Goal: Task Accomplishment & Management: Complete application form

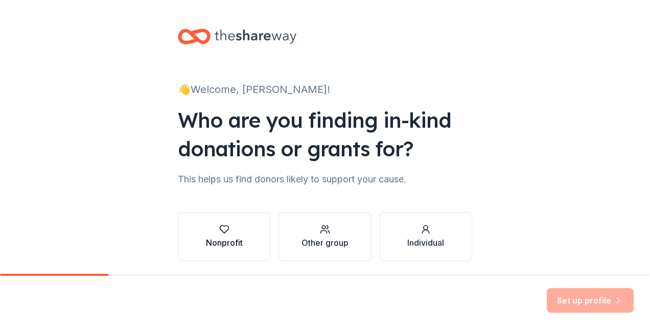
click at [226, 229] on div "button" at bounding box center [224, 229] width 37 height 10
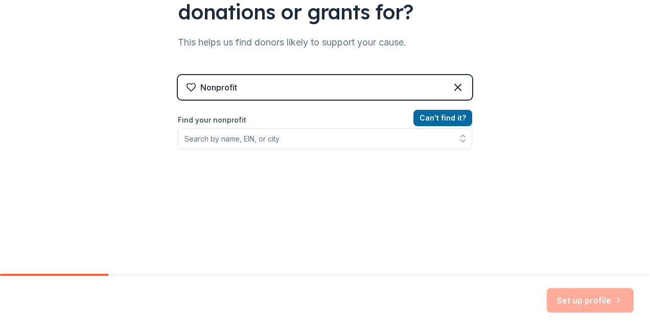
scroll to position [139, 0]
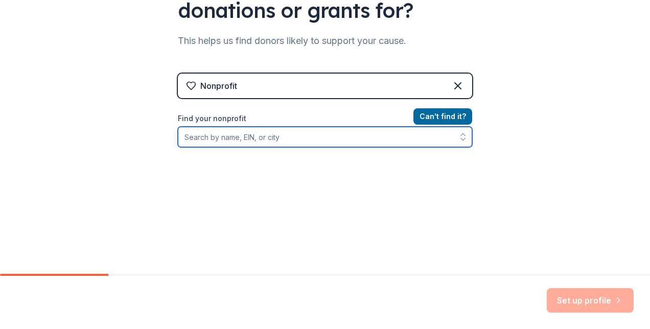
click at [321, 137] on input "Find your nonprofit" at bounding box center [325, 137] width 294 height 20
type input "American Foundation for Suicide Prevention"
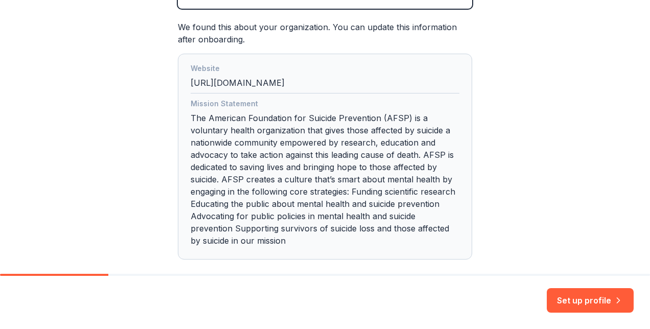
scroll to position [278, 0]
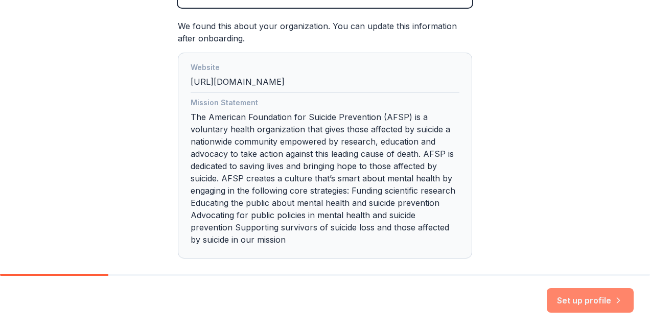
click at [322, 290] on button "Set up profile" at bounding box center [590, 300] width 87 height 25
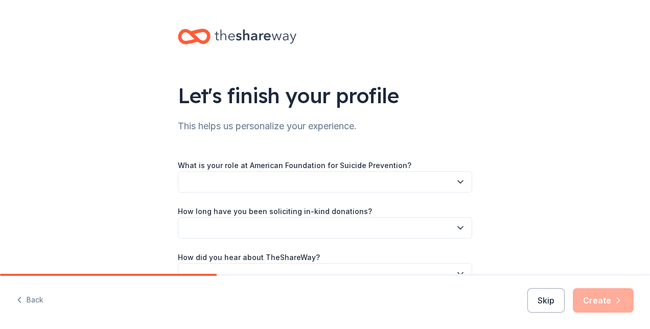
click at [234, 188] on button "button" at bounding box center [325, 181] width 294 height 21
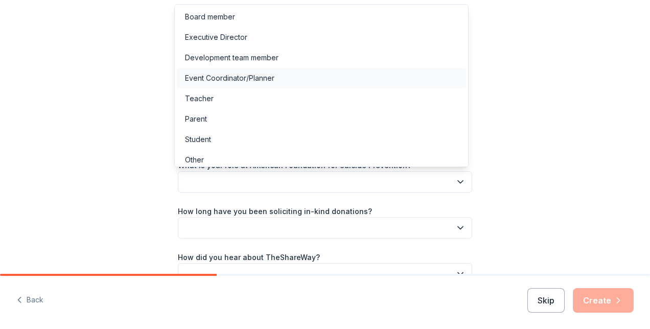
click at [287, 78] on div "Event Coordinator/Planner" at bounding box center [321, 78] width 289 height 20
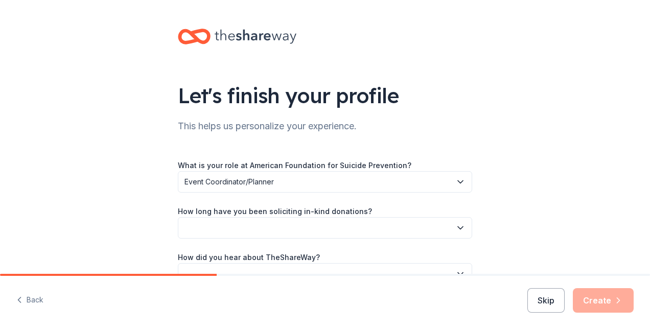
click at [305, 224] on button "button" at bounding box center [325, 227] width 294 height 21
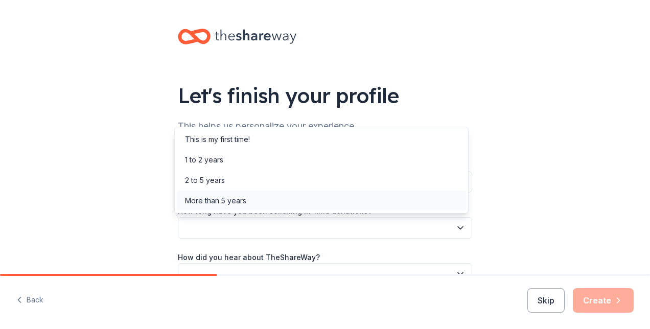
click at [298, 203] on div "More than 5 years" at bounding box center [321, 201] width 289 height 20
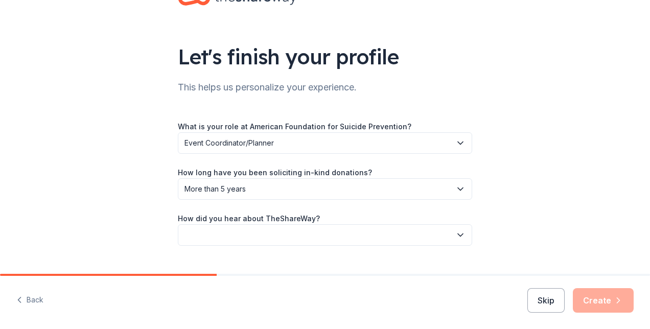
scroll to position [60, 0]
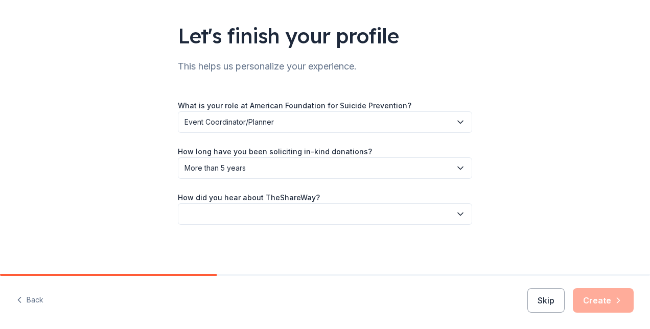
click at [304, 223] on button "button" at bounding box center [325, 213] width 294 height 21
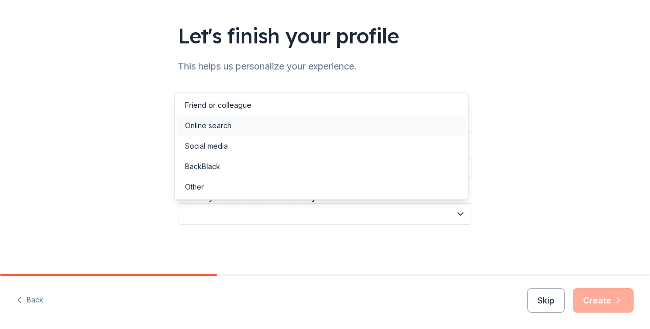
click at [301, 125] on div "Online search" at bounding box center [321, 126] width 289 height 20
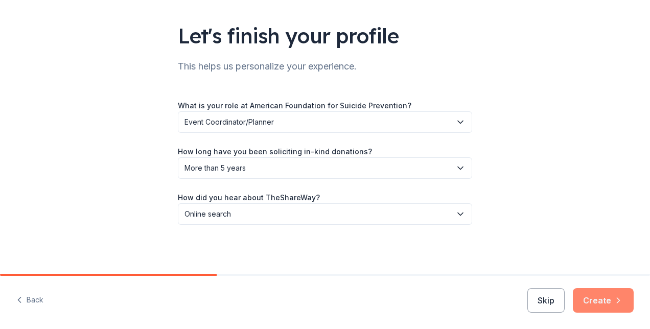
click at [322, 306] on button "Create" at bounding box center [603, 300] width 61 height 25
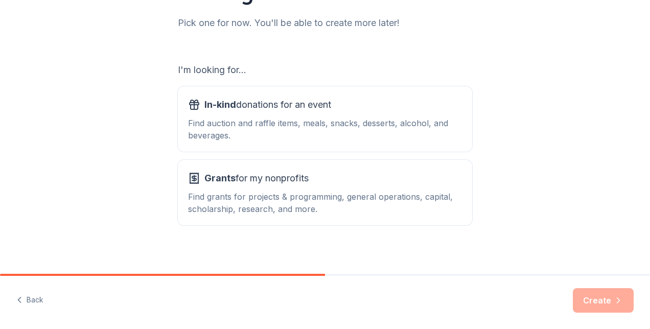
scroll to position [133, 0]
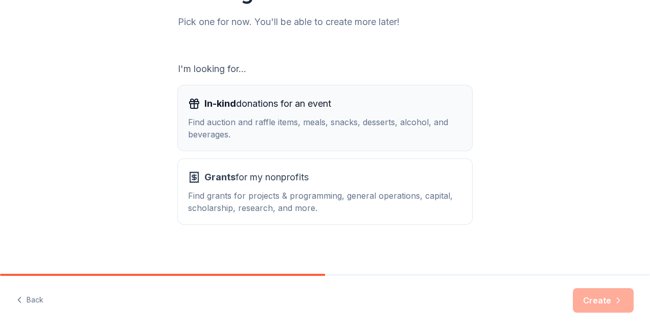
click at [288, 127] on div "Find auction and raffle items, meals, snacks, desserts, alcohol, and beverages." at bounding box center [325, 128] width 274 height 25
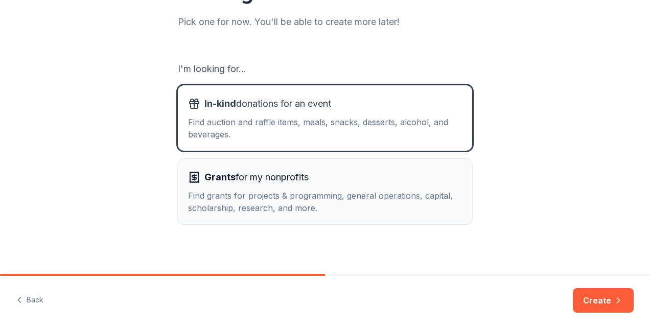
click at [285, 190] on div "Find grants for projects & programming, general operations, capital, scholarshi…" at bounding box center [325, 202] width 274 height 25
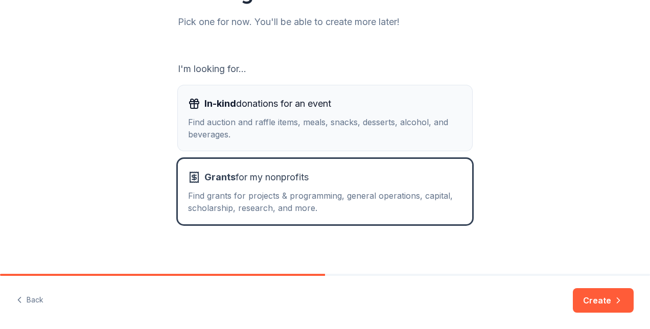
click at [313, 135] on div "Find auction and raffle items, meals, snacks, desserts, alcohol, and beverages." at bounding box center [325, 128] width 274 height 25
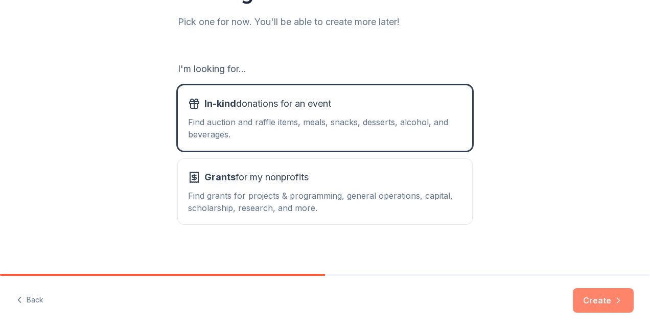
click at [322, 305] on button "Create" at bounding box center [603, 300] width 61 height 25
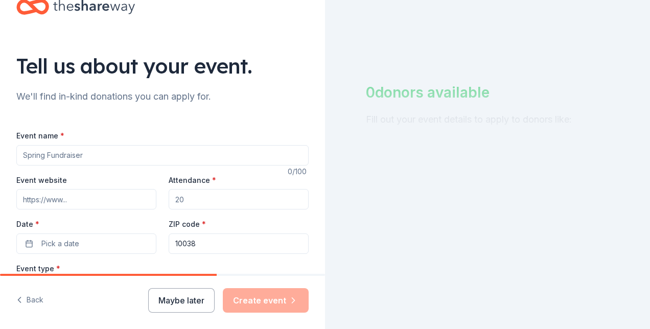
scroll to position [43, 0]
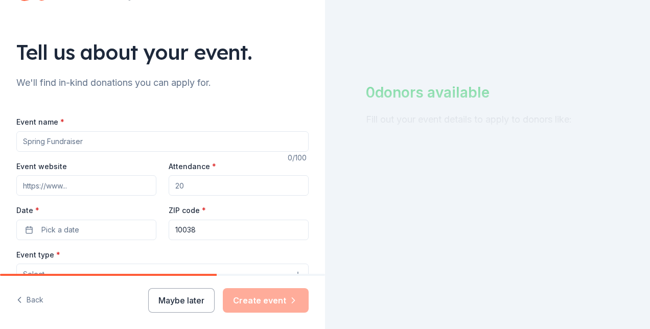
click at [83, 142] on input "Event name *" at bounding box center [162, 141] width 292 height 20
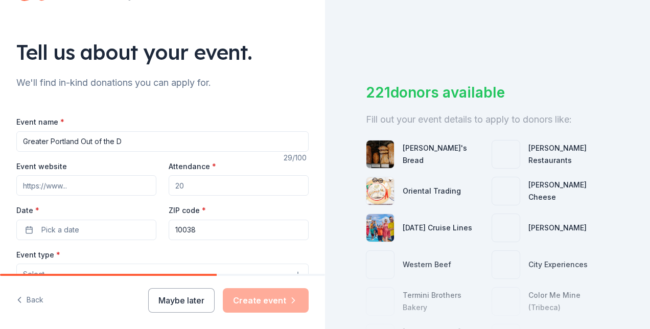
click at [218, 141] on input "Greater Portland Out of the D" at bounding box center [162, 141] width 292 height 20
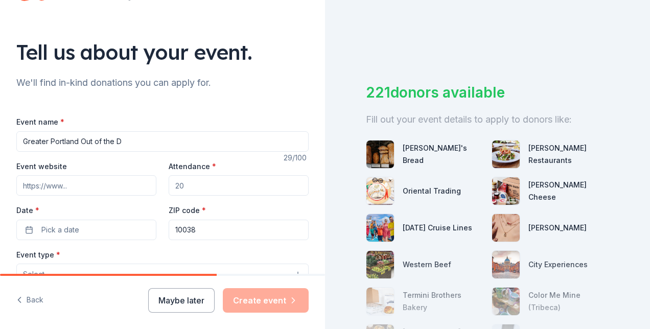
type input "Greater Portland Out of the Darkness Walk to Fight Suicide"
click at [81, 186] on input "Event website" at bounding box center [86, 185] width 140 height 20
type input "[DOMAIN_NAME][URL]"
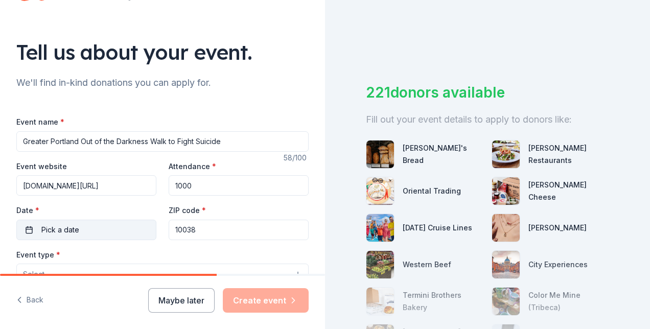
type input "1000"
click at [62, 237] on button "Pick a date" at bounding box center [86, 230] width 140 height 20
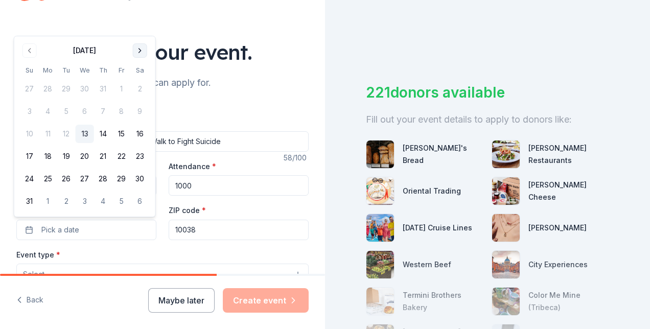
click at [142, 55] on button "Go to next month" at bounding box center [140, 50] width 14 height 14
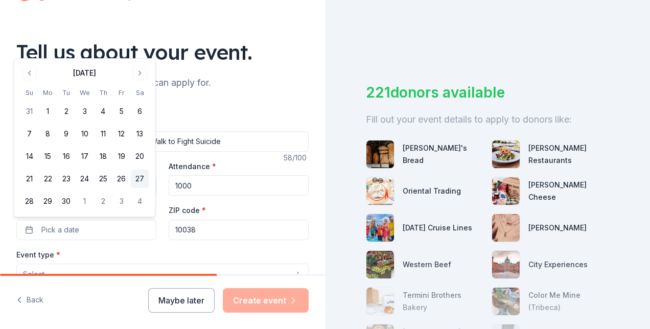
click at [143, 176] on button "27" at bounding box center [140, 179] width 18 height 18
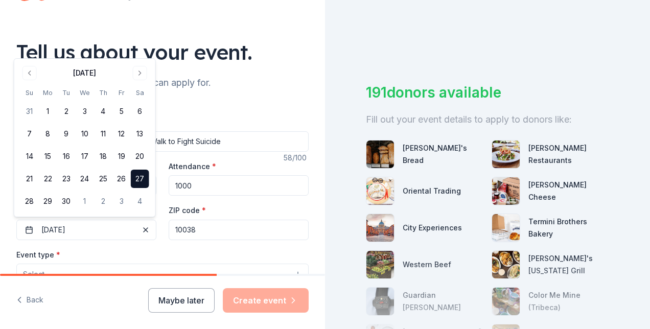
click at [237, 230] on input "10038" at bounding box center [239, 230] width 140 height 20
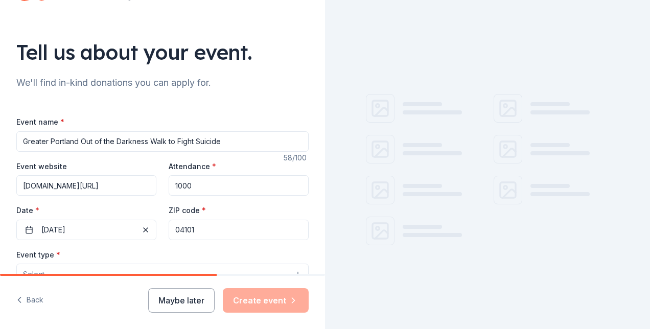
type input "04101"
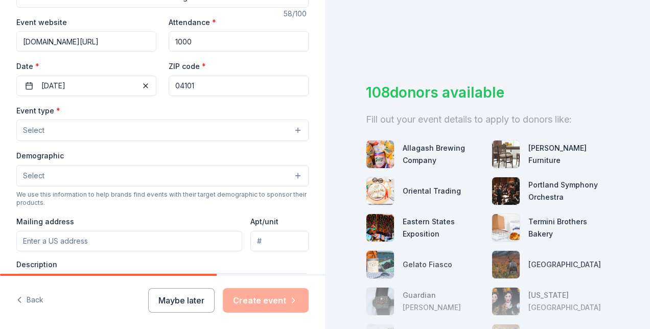
scroll to position [194, 0]
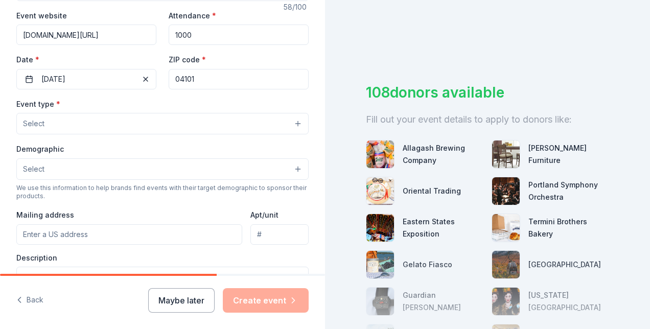
click at [94, 113] on button "Select" at bounding box center [162, 123] width 292 height 21
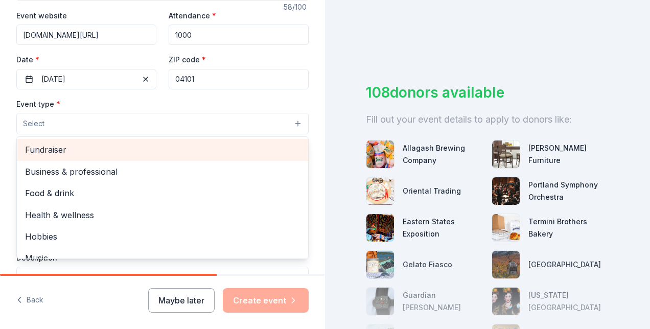
click at [242, 141] on div "Fundraiser" at bounding box center [162, 149] width 291 height 21
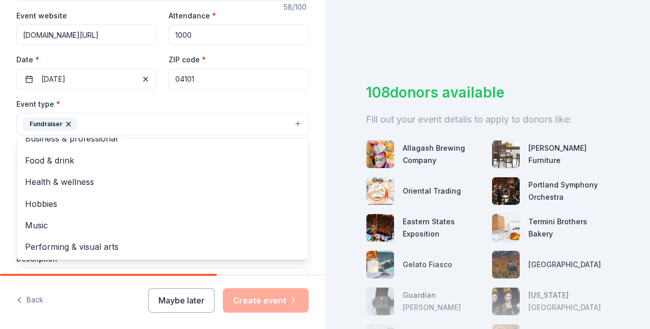
scroll to position [0, 0]
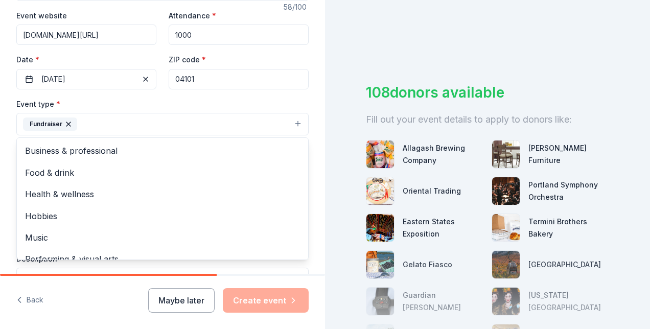
click at [306, 92] on div "Tell us about your event. We'll find in-kind donations you can apply for. Event…" at bounding box center [162, 146] width 325 height 681
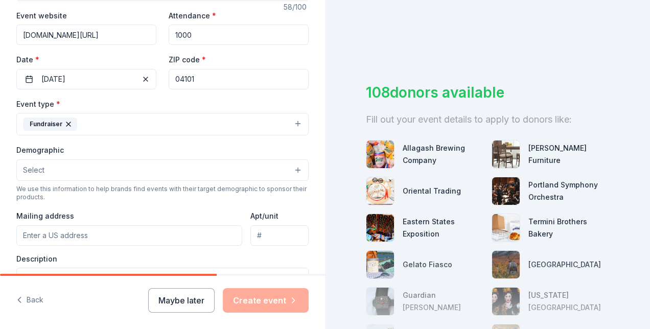
click at [188, 165] on button "Select" at bounding box center [162, 170] width 292 height 21
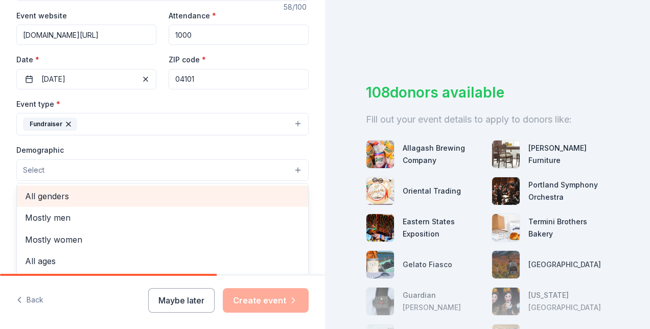
click at [190, 186] on div "All genders" at bounding box center [162, 196] width 291 height 21
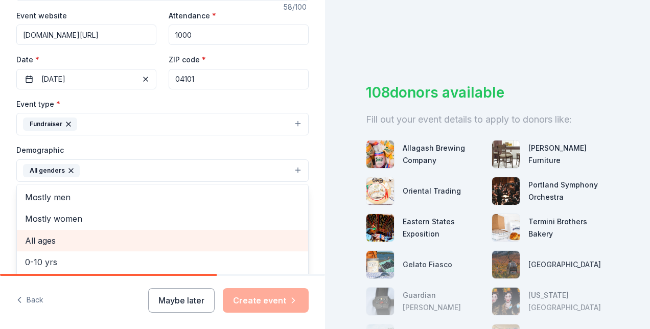
click at [77, 242] on span "All ages" at bounding box center [162, 240] width 275 height 13
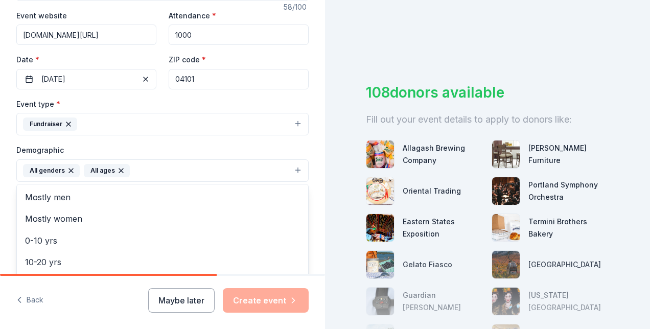
click at [311, 194] on div "Tell us about your event. We'll find in-kind donations you can apply for. Event…" at bounding box center [162, 147] width 325 height 683
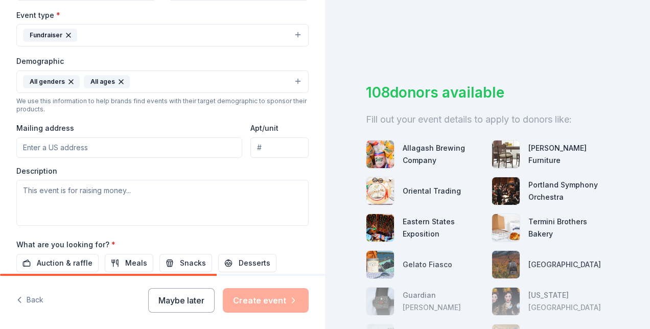
scroll to position [289, 0]
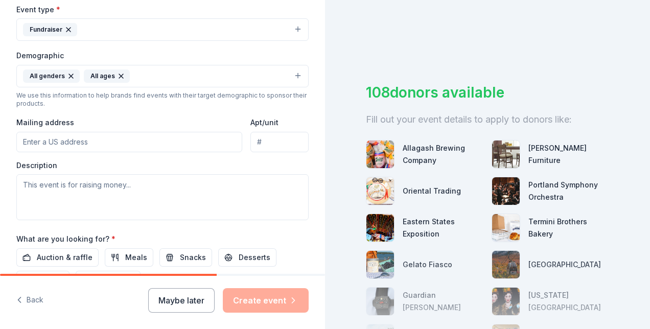
click at [126, 139] on input "Mailing address" at bounding box center [129, 142] width 226 height 20
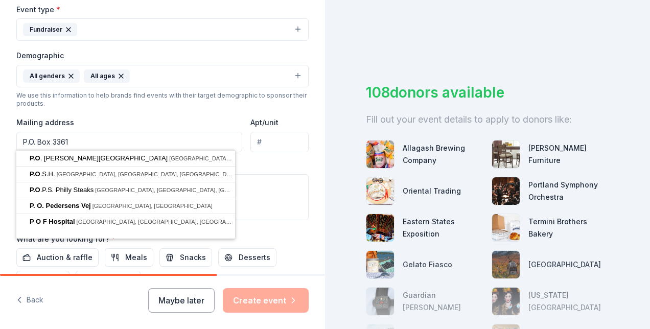
click at [218, 110] on div "Event type * Fundraiser Demographic All genders All ages We use this informatio…" at bounding box center [162, 111] width 292 height 217
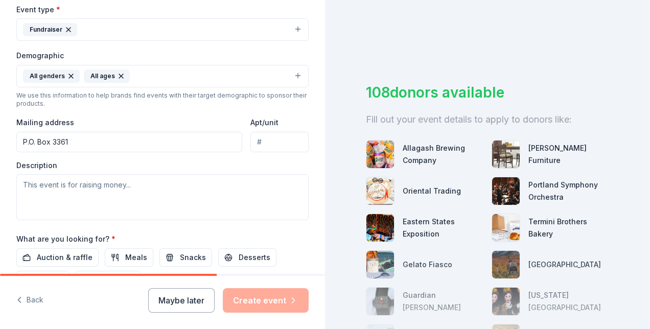
click at [161, 139] on input "P.O. Box 3361" at bounding box center [129, 142] width 226 height 20
type input "P.O. Box 3361, Portland, ME 04104"
click at [174, 111] on div "Event type * Fundraiser Demographic All genders All ages We use this informatio…" at bounding box center [162, 111] width 292 height 217
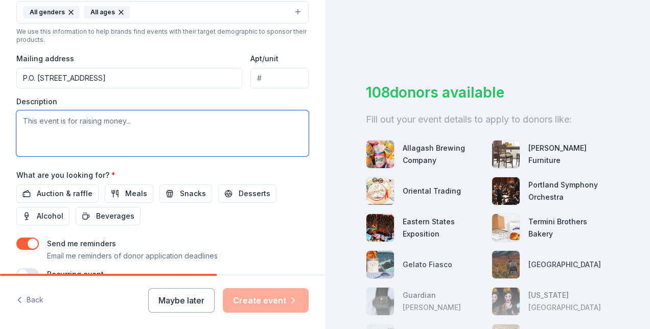
click at [171, 129] on textarea at bounding box center [162, 133] width 292 height 46
paste textarea "The American Foundation for Suicide Prevention’s Out of the Darkness Walks prov…"
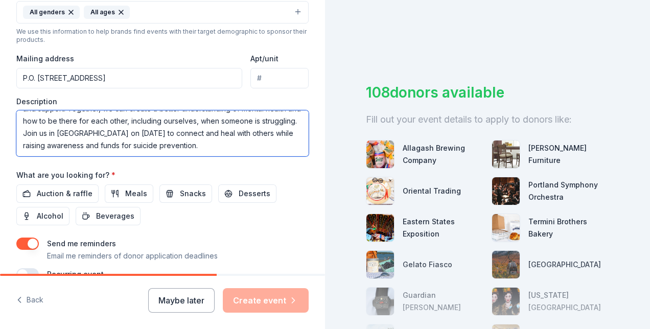
scroll to position [405, 0]
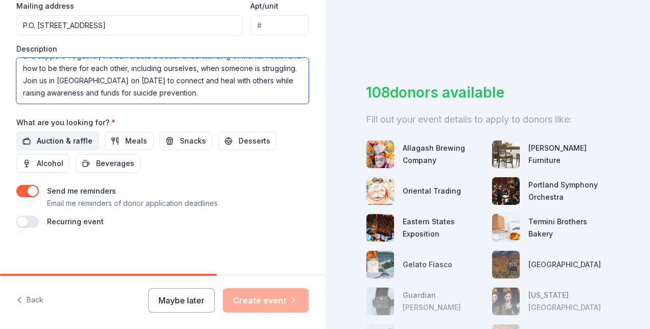
type textarea "The American Foundation for Suicide Prevention’s Out of the Darkness Walks prov…"
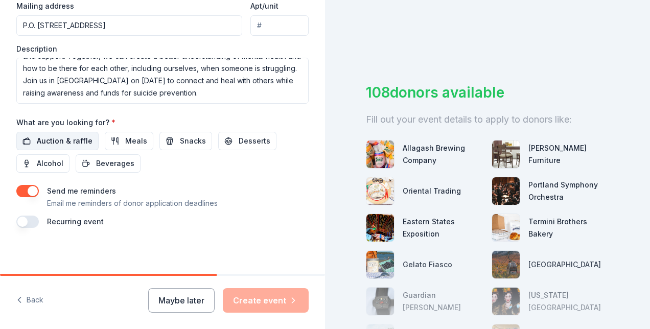
click at [65, 140] on span "Auction & raffle" at bounding box center [65, 141] width 56 height 12
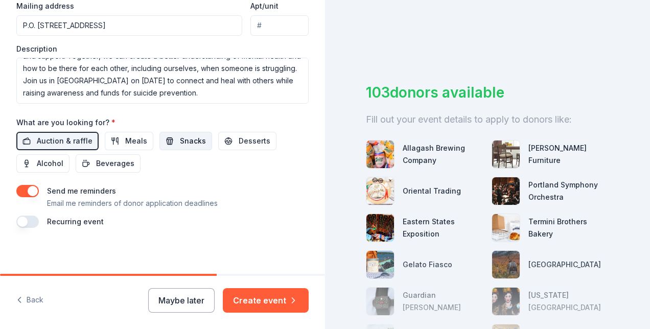
click at [171, 143] on button "Snacks" at bounding box center [186, 141] width 53 height 18
click at [109, 161] on span "Beverages" at bounding box center [115, 163] width 38 height 12
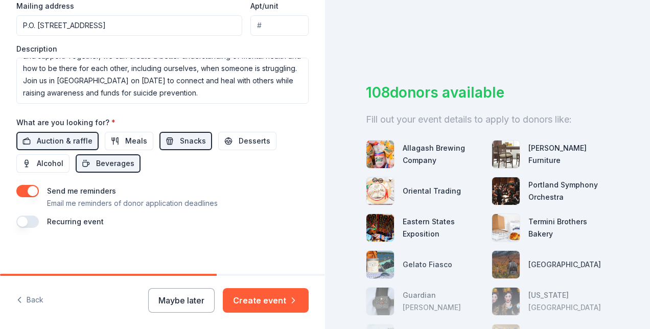
click at [29, 193] on button "button" at bounding box center [27, 191] width 22 height 12
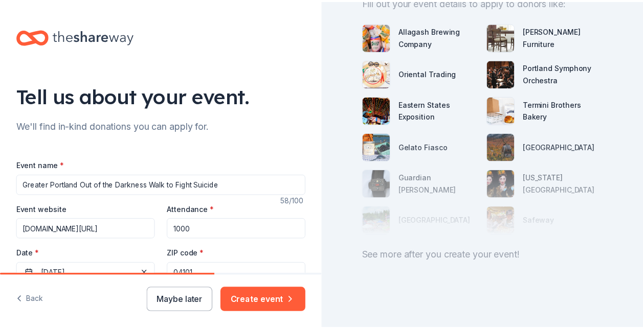
scroll to position [125, 0]
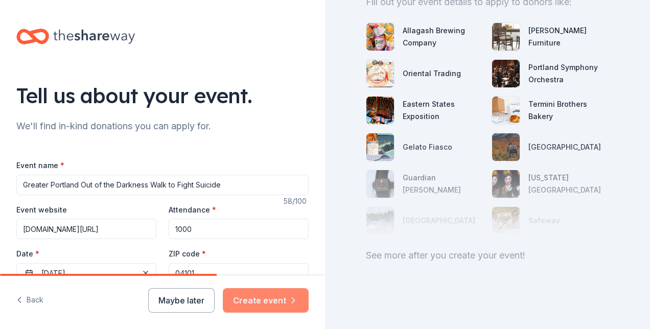
click at [270, 303] on button "Create event" at bounding box center [266, 300] width 86 height 25
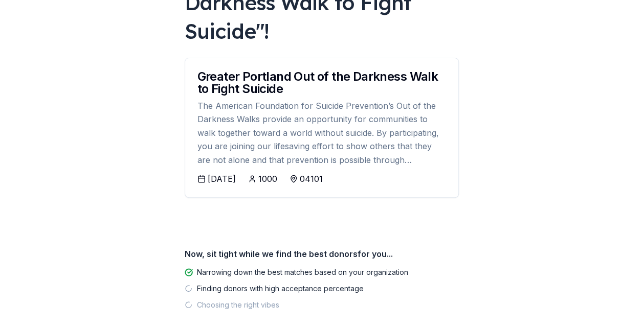
scroll to position [185, 0]
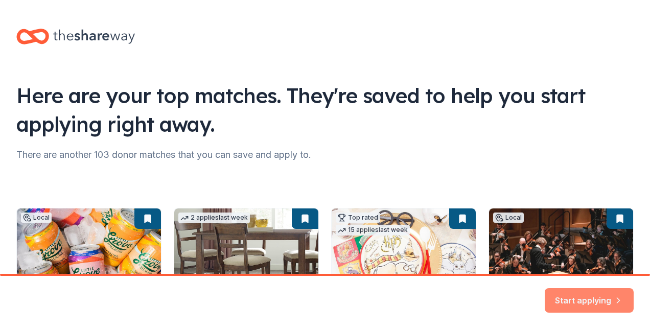
click at [322, 298] on button "Start applying" at bounding box center [589, 294] width 89 height 25
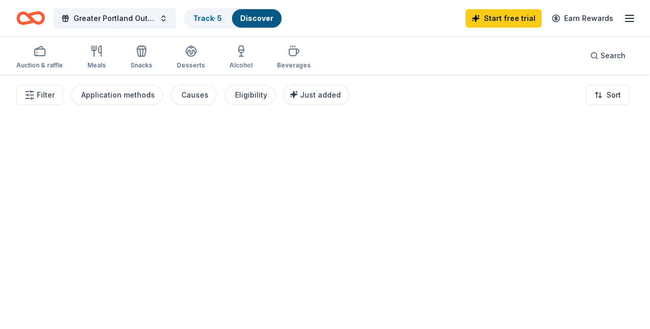
drag, startPoint x: 645, startPoint y: 100, endPoint x: 641, endPoint y: 266, distance: 165.7
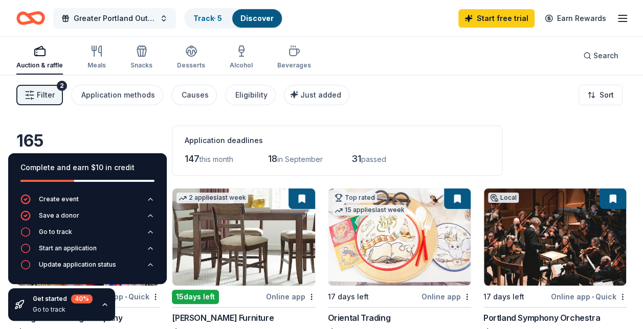
click at [140, 20] on span "Greater Portland Out of the Darkness Walk to Fight Suicide" at bounding box center [115, 18] width 82 height 12
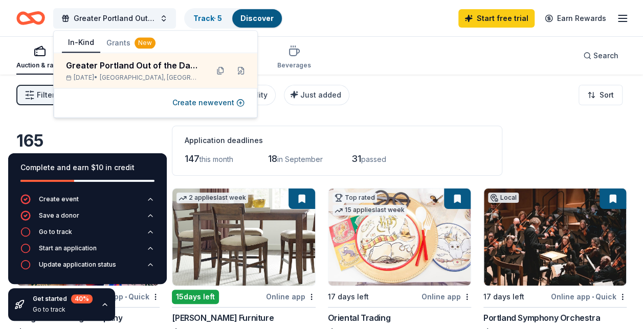
click at [76, 43] on button "In-Kind" at bounding box center [81, 42] width 38 height 19
click at [212, 103] on button "Create new event" at bounding box center [208, 103] width 72 height 12
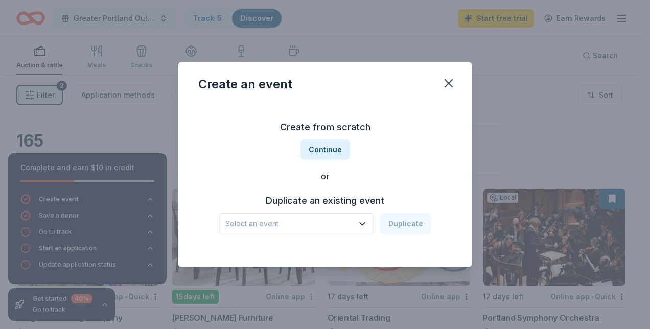
click at [297, 232] on button "Select an event" at bounding box center [296, 223] width 155 height 21
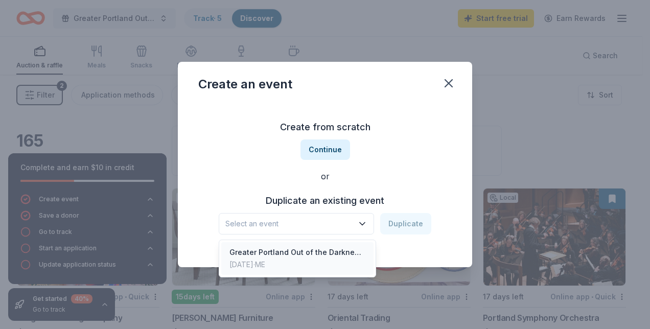
click at [294, 257] on div "Greater Portland Out of the Darkness Walk to Fight Suicide" at bounding box center [298, 252] width 136 height 12
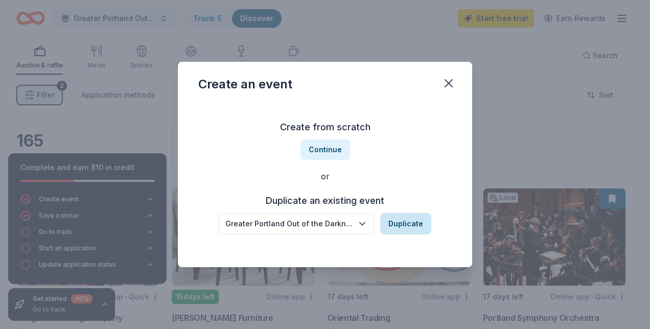
click at [322, 230] on button "Duplicate" at bounding box center [405, 223] width 51 height 21
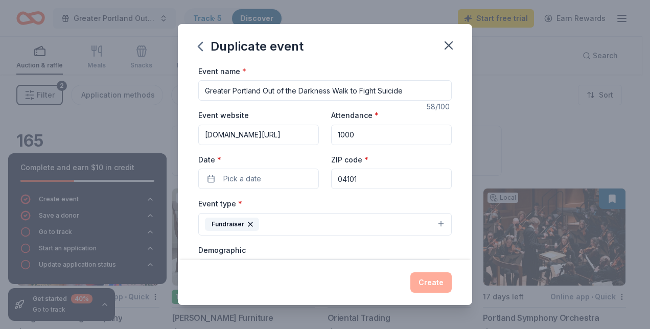
click at [300, 136] on input "[DOMAIN_NAME][URL]" at bounding box center [258, 135] width 121 height 20
type input "[DOMAIN_NAME][URL]"
drag, startPoint x: 260, startPoint y: 89, endPoint x: 147, endPoint y: 82, distance: 113.2
click at [147, 82] on div "Duplicate event Event name * Greater Portland Out of the Darkness Walk to Fight…" at bounding box center [325, 164] width 650 height 329
type input "Bangor Out of the Darkness Walk to Fight Suicide"
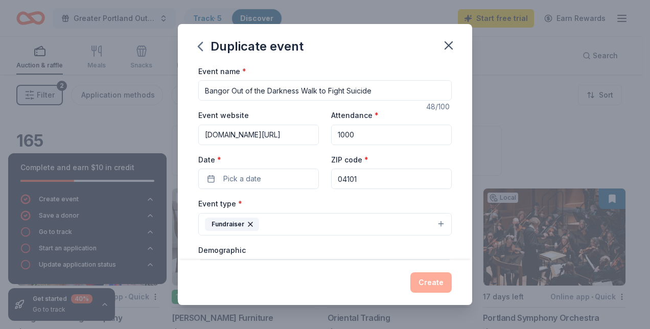
click at [322, 139] on input "1000" at bounding box center [391, 135] width 121 height 20
type input "500"
click at [322, 179] on input "04101" at bounding box center [391, 179] width 121 height 20
click at [271, 178] on button "Pick a date" at bounding box center [258, 179] width 121 height 20
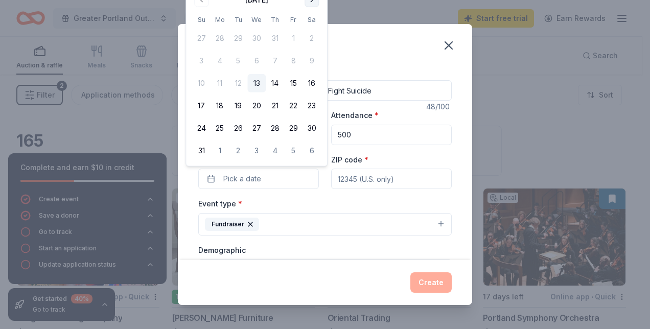
click at [313, 5] on button "Go to next month" at bounding box center [312, 0] width 14 height 14
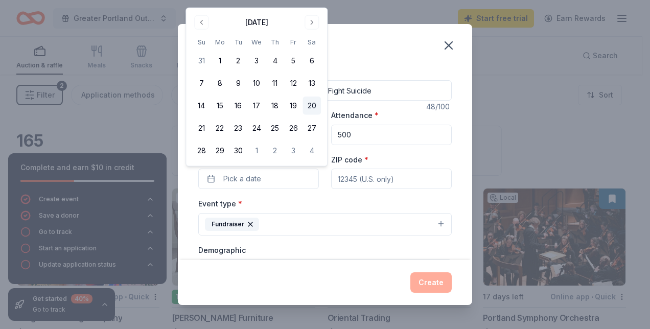
click at [313, 105] on button "20" at bounding box center [312, 106] width 18 height 18
click at [322, 179] on input "ZIP code *" at bounding box center [391, 179] width 121 height 20
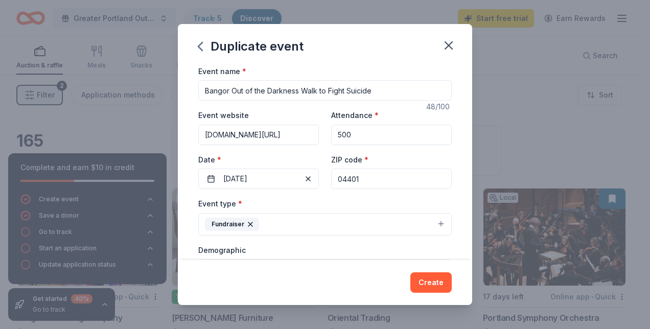
type input "04401"
click at [322, 170] on div "Event name * Bangor Out of the Darkness Walk to Fight Suicide 48 /100 Event web…" at bounding box center [325, 163] width 294 height 196
drag, startPoint x: 472, startPoint y: 117, endPoint x: 471, endPoint y: 132, distance: 14.9
click at [322, 132] on div "Duplicate event Event name * Bangor Out of the Darkness Walk to Fight Suicide 4…" at bounding box center [325, 164] width 650 height 329
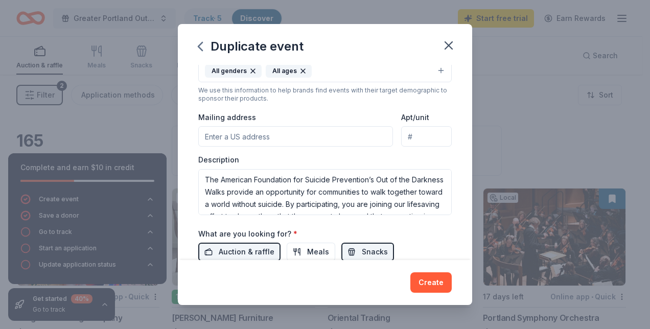
scroll to position [213, 0]
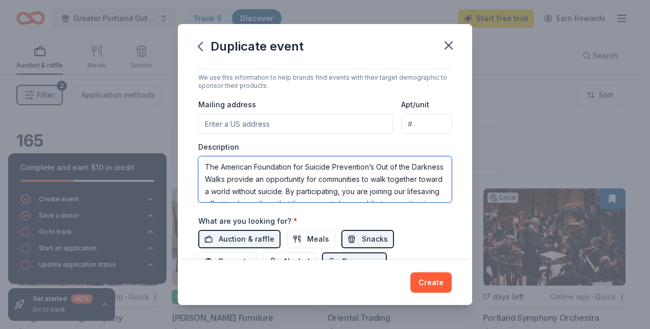
click at [322, 175] on textarea "The American Foundation for Suicide Prevention’s Out of the Darkness Walks prov…" at bounding box center [325, 179] width 254 height 46
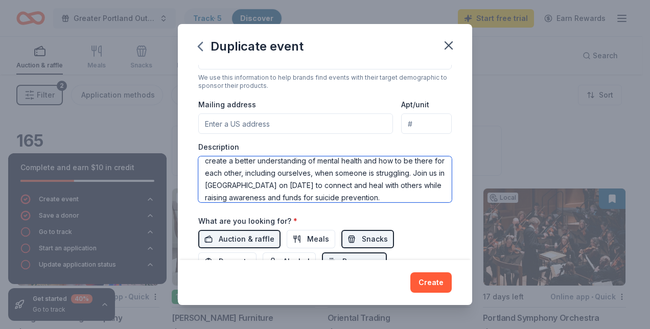
scroll to position [80, 0]
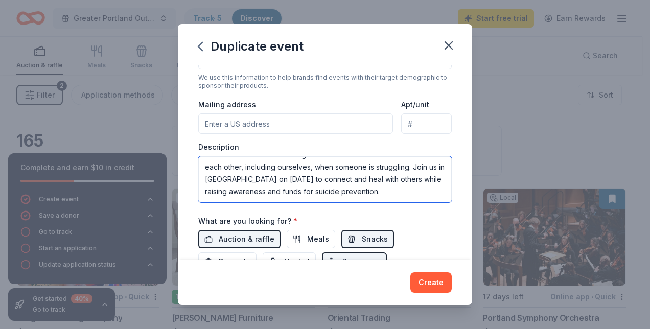
click at [322, 173] on textarea "The American Foundation for Suicide Prevention’s Out of the Darkness Walks prov…" at bounding box center [325, 179] width 254 height 46
click at [322, 171] on textarea "The American Foundation for Suicide Prevention’s Out of the Darkness Walks prov…" at bounding box center [325, 179] width 254 height 46
type textarea "The American Foundation for Suicide Prevention’s Out of the Darkness Walks prov…"
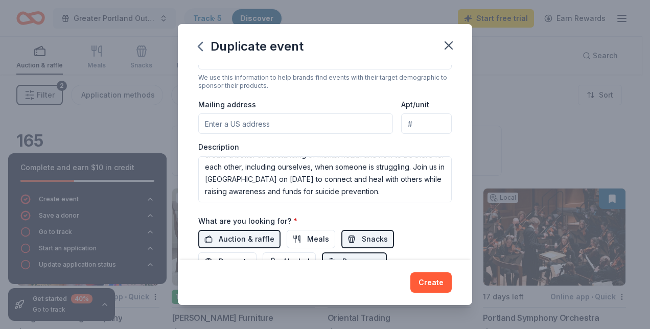
click at [322, 216] on div "What are you looking for? * Auction & raffle Meals Snacks Desserts Alcohol Beve…" at bounding box center [325, 243] width 254 height 57
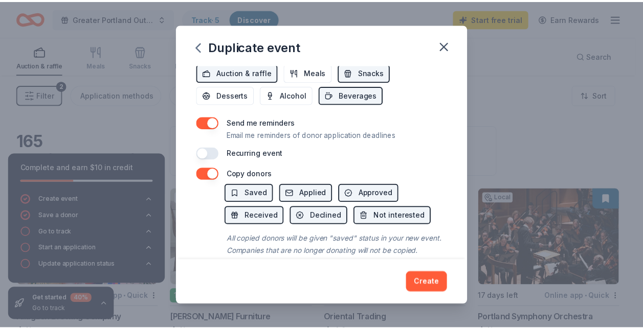
scroll to position [404, 0]
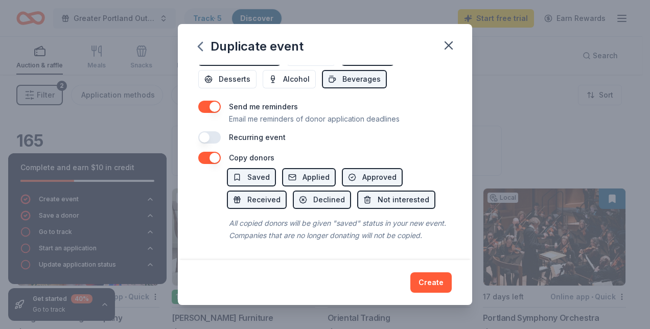
click at [210, 152] on button "button" at bounding box center [209, 158] width 22 height 12
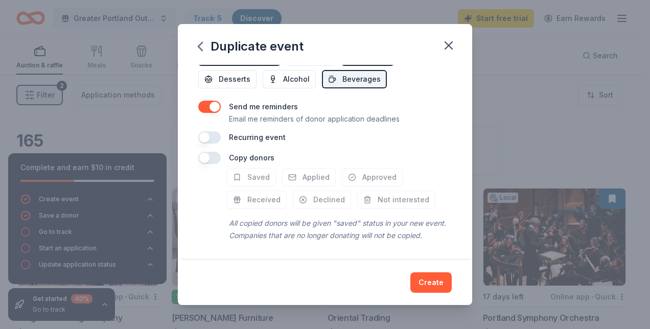
click at [214, 101] on button "button" at bounding box center [209, 107] width 22 height 12
click at [322, 286] on button "Create" at bounding box center [431, 282] width 41 height 20
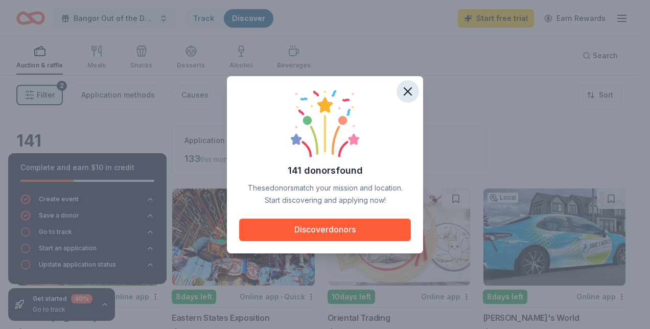
click at [322, 94] on icon "button" at bounding box center [407, 91] width 7 height 7
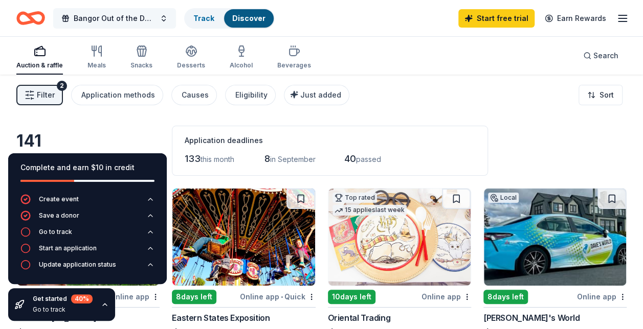
click at [166, 18] on button "Bangor Out of the Darkness Walk to Fight Suicide" at bounding box center [114, 18] width 123 height 20
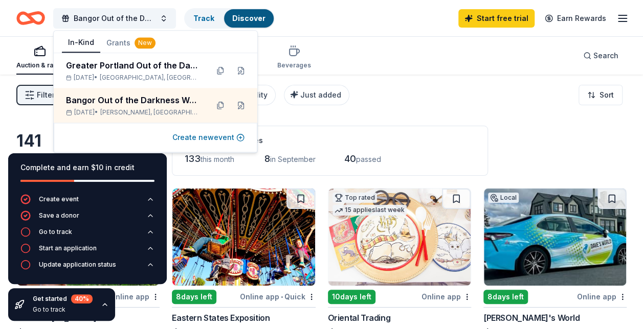
click at [217, 139] on button "Create new event" at bounding box center [208, 137] width 72 height 12
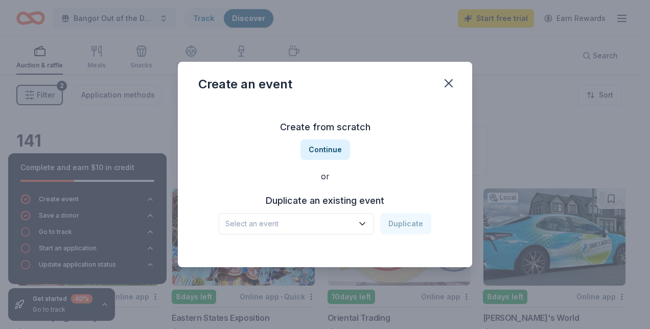
click at [322, 223] on icon "button" at bounding box center [362, 224] width 10 height 10
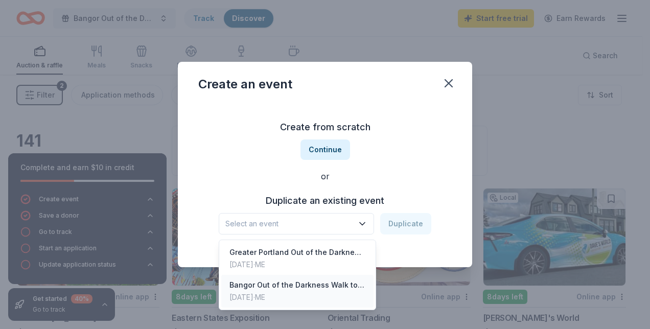
click at [314, 291] on div "[DATE] · ME" at bounding box center [298, 297] width 136 height 12
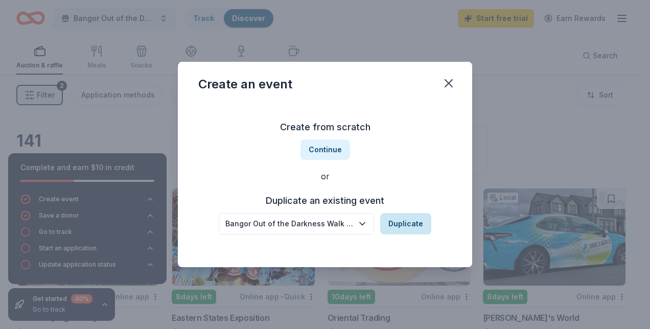
click at [322, 222] on button "Duplicate" at bounding box center [405, 223] width 51 height 21
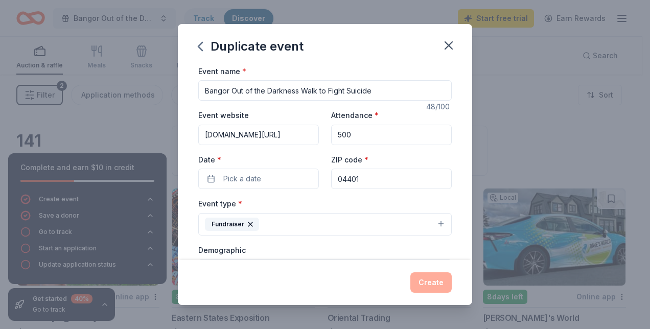
drag, startPoint x: 230, startPoint y: 90, endPoint x: 149, endPoint y: 78, distance: 81.2
click at [149, 78] on div "Duplicate event Event name * Bangor Out of the Darkness Walk to Fight Suicide 4…" at bounding box center [325, 164] width 650 height 329
type input "St. [PERSON_NAME] Out of the Darkness Walk to Fight Suicide"
click at [260, 135] on input "[DOMAIN_NAME][URL]" at bounding box center [258, 135] width 121 height 20
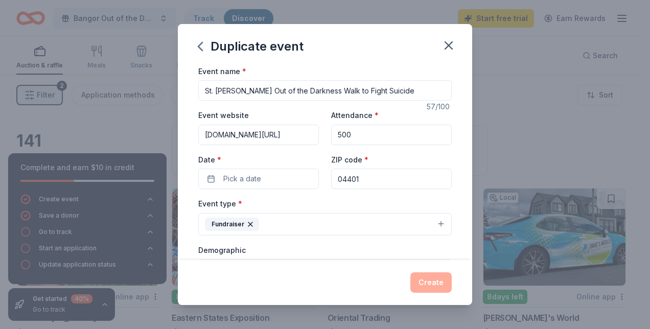
type input "www.afsp.org/sjv"
click at [322, 136] on input "500" at bounding box center [391, 135] width 121 height 20
type input "100"
click at [262, 184] on button "Pick a date" at bounding box center [258, 179] width 121 height 20
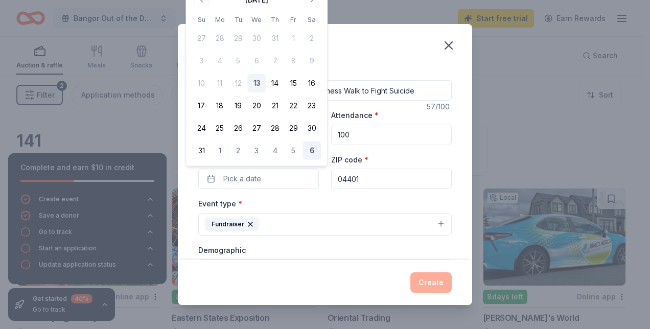
click at [313, 153] on button "6" at bounding box center [312, 151] width 18 height 18
click at [322, 175] on input "04401" at bounding box center [391, 179] width 121 height 20
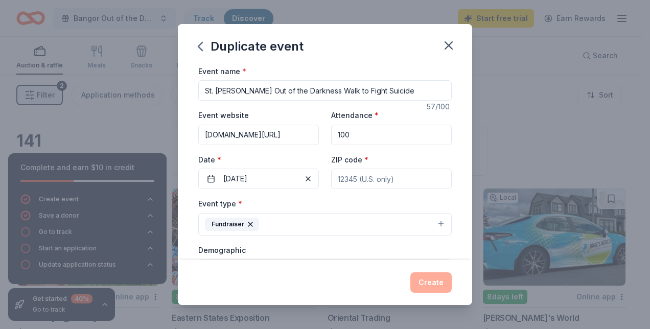
click at [322, 179] on input "ZIP code *" at bounding box center [391, 179] width 121 height 20
type input "04743"
click at [322, 153] on div "Event name * St. John Valley Out of the Darkness Walk to Fight Suicide 57 /100 …" at bounding box center [325, 163] width 294 height 196
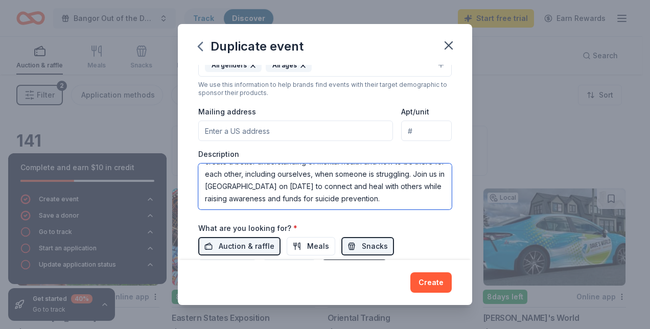
scroll to position [86, 0]
click at [322, 172] on textarea "The American Foundation for Suicide Prevention’s Out of the Darkness Walks prov…" at bounding box center [325, 187] width 254 height 46
click at [211, 184] on textarea "The American Foundation for Suicide Prevention’s Out of the Darkness Walks prov…" at bounding box center [325, 187] width 254 height 46
type textarea "The American Foundation for Suicide Prevention’s Out of the Darkness Walks prov…"
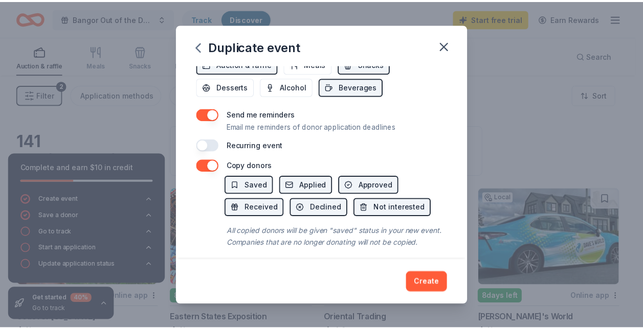
scroll to position [404, 0]
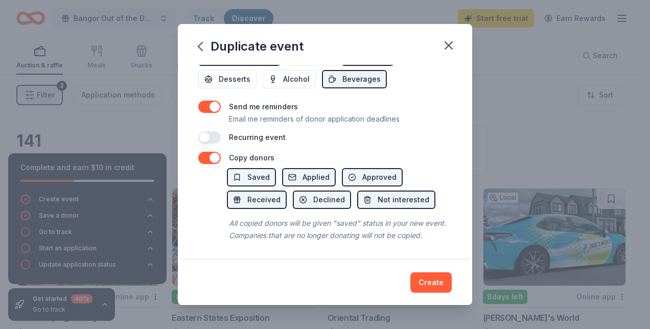
click at [203, 152] on button "button" at bounding box center [209, 158] width 22 height 12
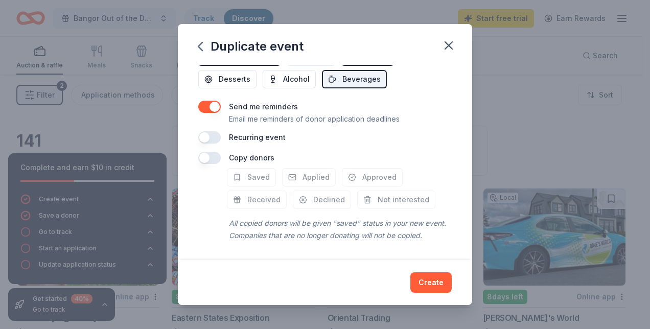
click at [211, 101] on button "button" at bounding box center [209, 107] width 22 height 12
click at [322, 284] on button "Create" at bounding box center [431, 282] width 41 height 20
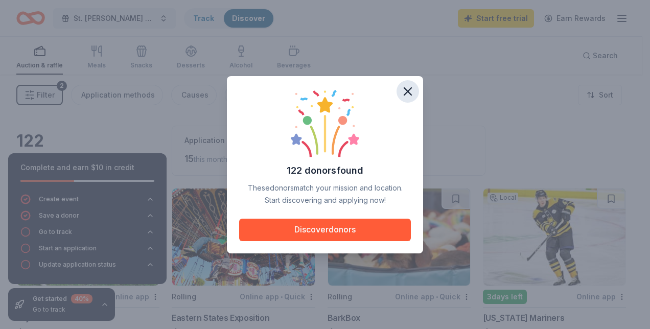
click at [322, 87] on icon "button" at bounding box center [408, 91] width 14 height 14
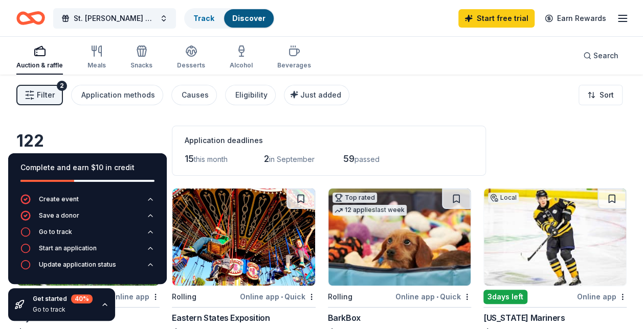
click at [322, 22] on icon "button" at bounding box center [622, 18] width 12 height 12
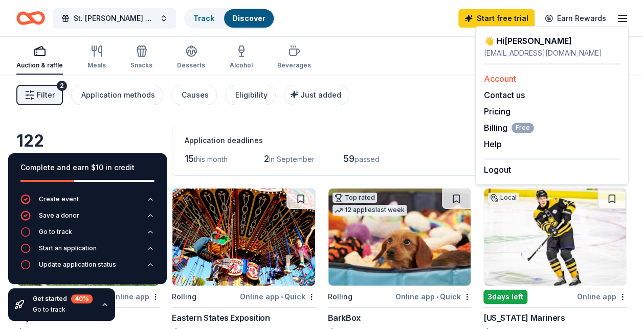
click at [322, 80] on link "Account" at bounding box center [500, 79] width 32 height 10
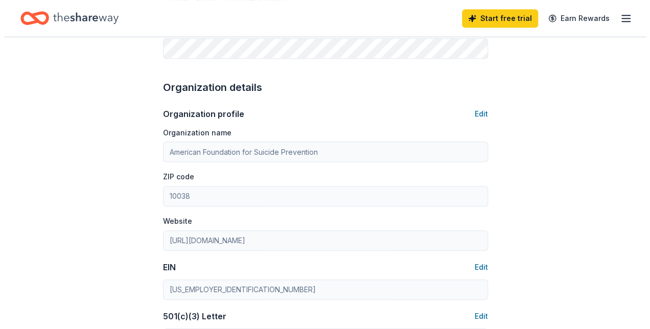
scroll to position [285, 0]
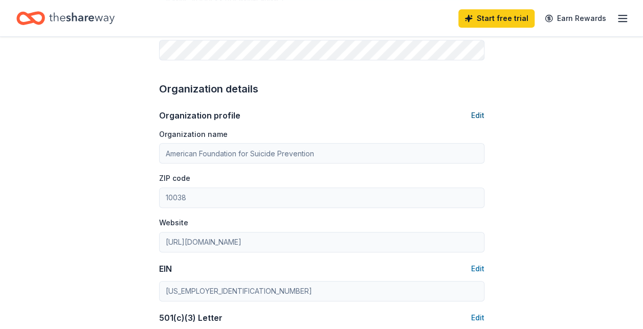
click at [322, 111] on button "Edit" at bounding box center [477, 115] width 13 height 12
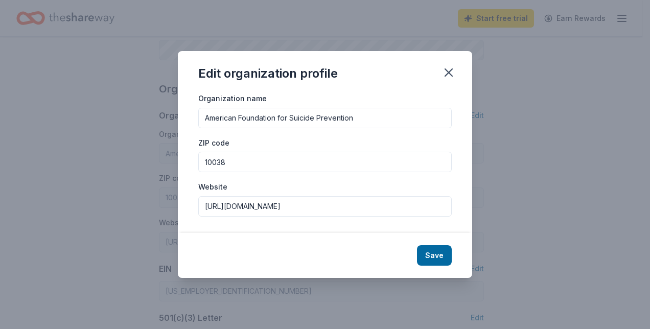
click at [322, 122] on input "American Foundation for Suicide Prevention" at bounding box center [325, 118] width 254 height 20
click at [322, 143] on div "ZIP code 10038" at bounding box center [325, 155] width 254 height 36
click at [322, 116] on input "American Foundation for Suicide Prevention - Maine Chapter" at bounding box center [325, 118] width 254 height 20
click at [322, 121] on input "American Foundation for Suicide Prevention - Maine Chapter" at bounding box center [325, 118] width 254 height 20
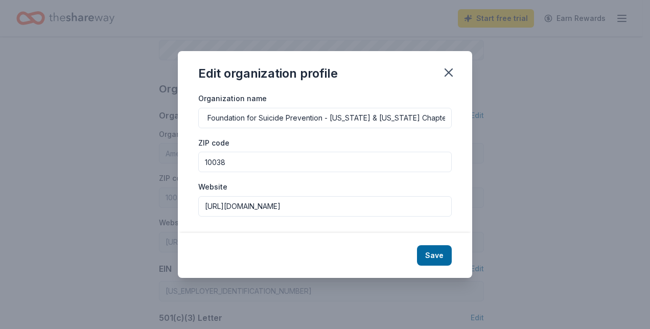
type input "American Foundation for Suicide Prevention - Maine & New Hampshire Chapters"
click at [303, 157] on input "10038" at bounding box center [325, 162] width 254 height 20
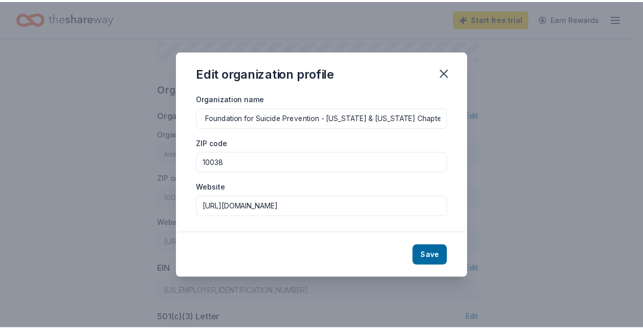
scroll to position [0, 0]
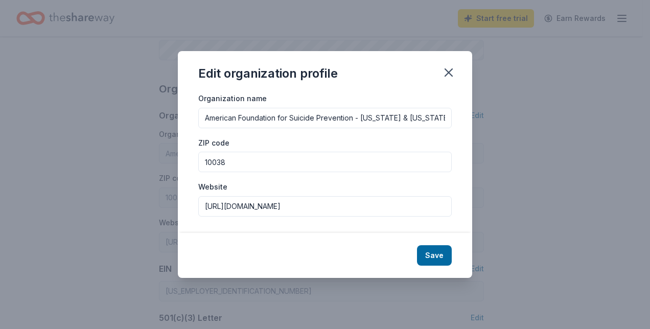
click at [299, 141] on div "ZIP code 10038" at bounding box center [325, 155] width 254 height 36
click at [322, 164] on input "10038" at bounding box center [325, 162] width 254 height 20
click at [322, 163] on input "10038" at bounding box center [325, 162] width 254 height 20
click at [322, 132] on div "Organization name American Foundation for Suicide Prevention - Maine & New Hamp…" at bounding box center [325, 162] width 294 height 141
click at [322, 144] on div "ZIP code 10038" at bounding box center [325, 155] width 254 height 36
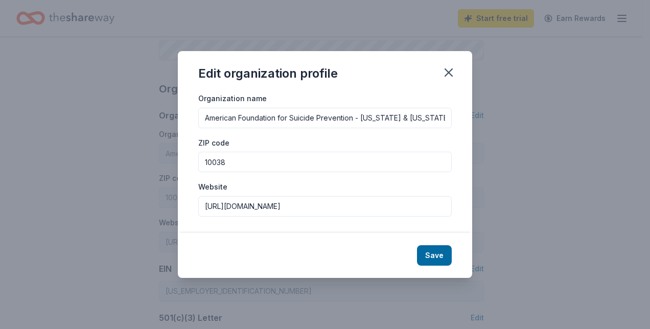
click at [322, 149] on div "ZIP code 10038" at bounding box center [325, 155] width 254 height 36
click at [322, 260] on button "Save" at bounding box center [434, 255] width 35 height 20
type input "American Foundation for Suicide Prevention - Maine & New Hampshire Chapters"
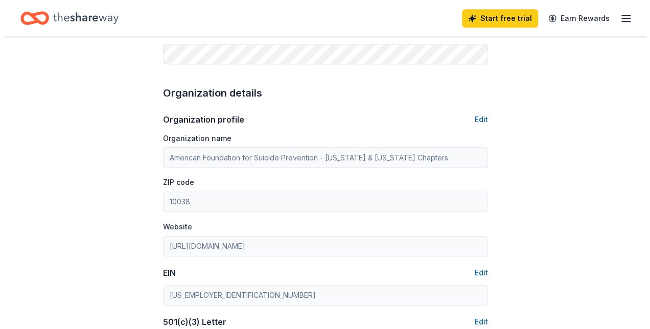
scroll to position [245, 0]
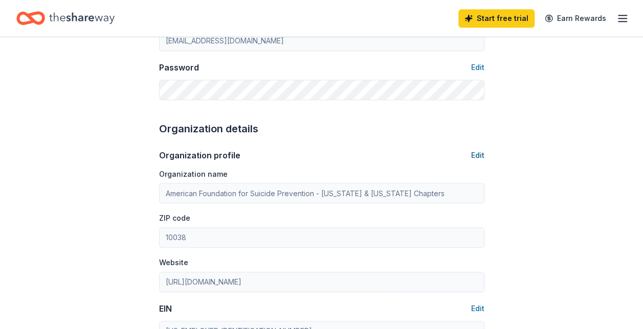
click at [322, 150] on button "Edit" at bounding box center [477, 155] width 13 height 12
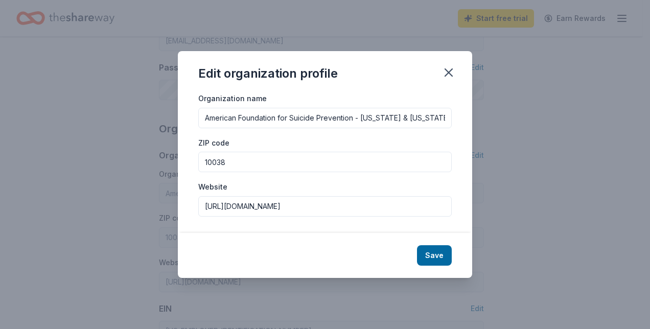
click at [322, 117] on input "American Foundation for Suicide Prevention - Maine & New Hampshire Chapters" at bounding box center [325, 118] width 254 height 20
drag, startPoint x: 357, startPoint y: 116, endPoint x: 531, endPoint y: 129, distance: 174.3
click at [322, 129] on div "Edit organization profile Organization name American Foundation for Suicide Pre…" at bounding box center [325, 164] width 650 height 329
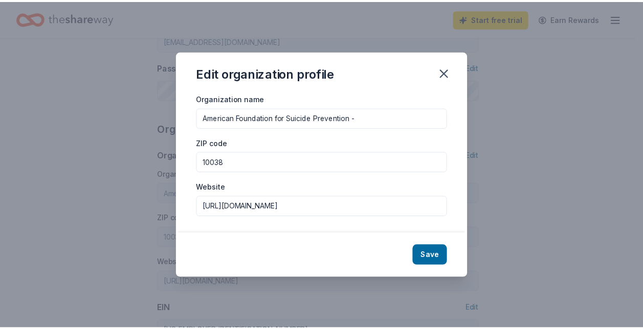
scroll to position [0, 0]
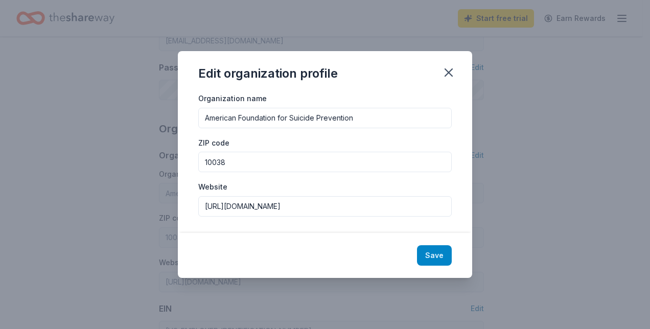
type input "American Foundation for Suicide Prevention"
click at [322, 253] on button "Save" at bounding box center [434, 255] width 35 height 20
type input "American Foundation for Suicide Prevention"
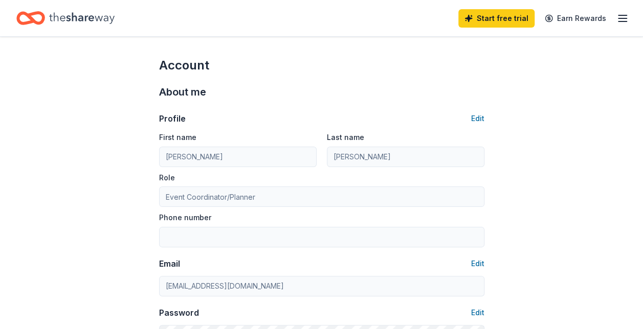
click at [322, 16] on link "Start free trial" at bounding box center [496, 18] width 76 height 18
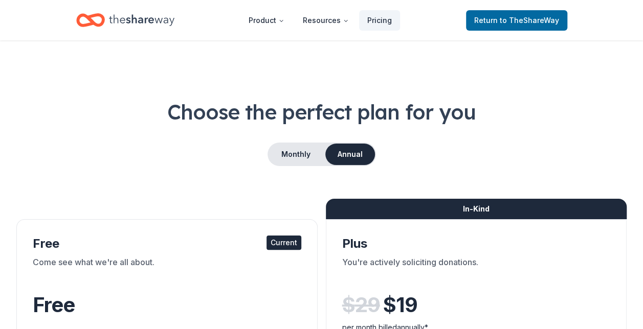
click at [153, 13] on icon "Home" at bounding box center [141, 20] width 65 height 21
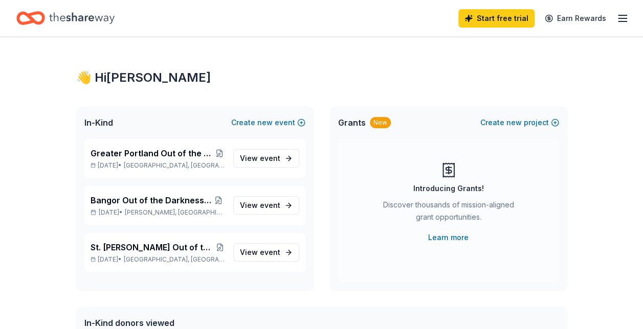
click at [322, 17] on link "Start free trial" at bounding box center [496, 18] width 76 height 18
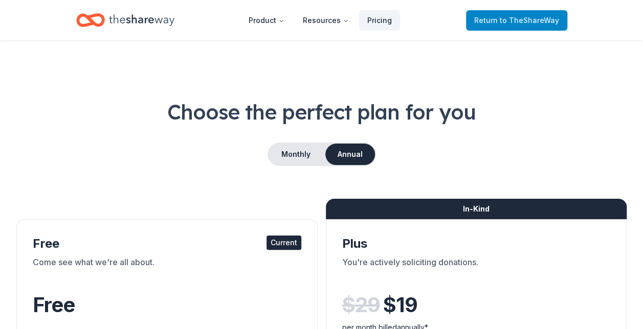
click at [322, 17] on span "to TheShareWay" at bounding box center [528, 20] width 59 height 9
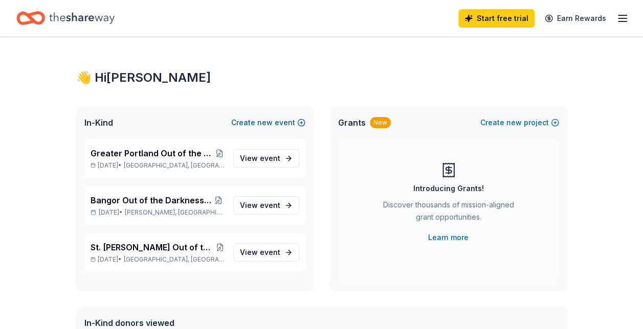
click at [268, 125] on span "new" at bounding box center [264, 123] width 15 height 12
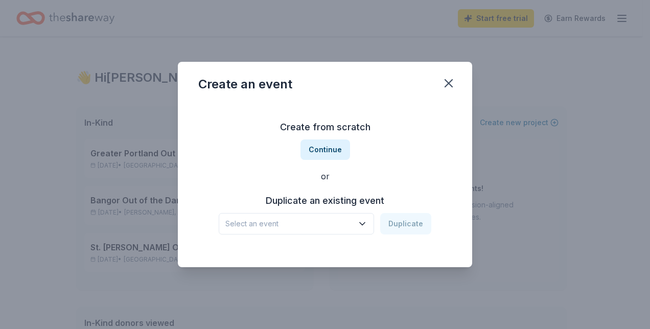
click at [353, 226] on span "Select an event" at bounding box center [289, 224] width 128 height 12
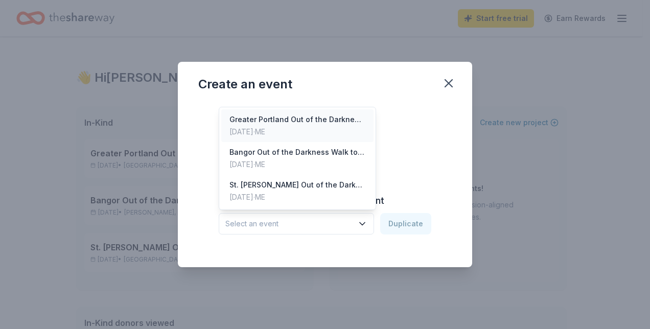
click at [287, 131] on div "[DATE] · ME" at bounding box center [298, 132] width 136 height 12
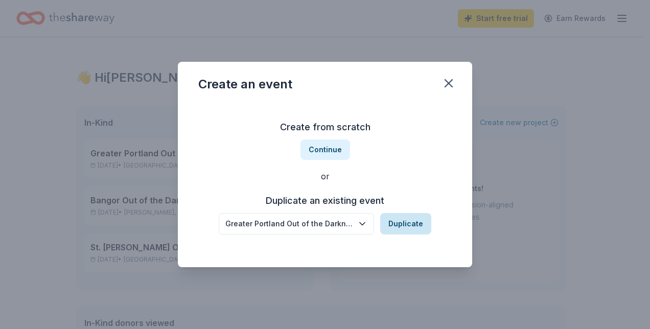
click at [413, 234] on button "Duplicate" at bounding box center [405, 223] width 51 height 21
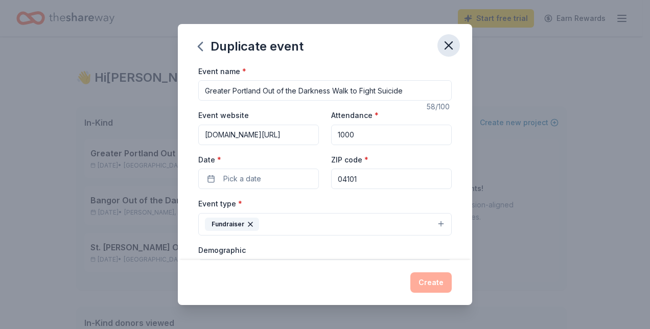
click at [452, 44] on icon "button" at bounding box center [449, 45] width 14 height 14
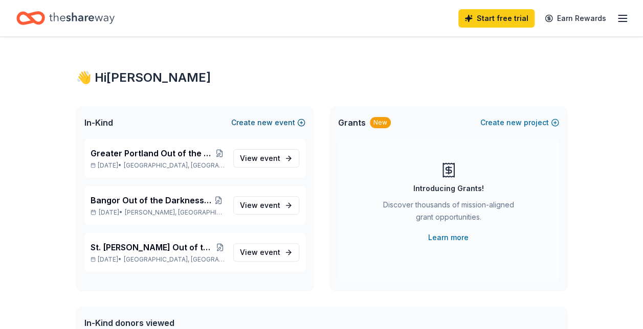
click at [277, 126] on button "Create new event" at bounding box center [268, 123] width 74 height 12
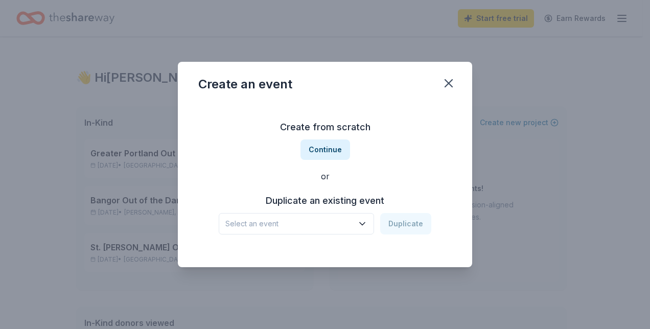
click at [354, 232] on button "Select an event" at bounding box center [296, 223] width 155 height 21
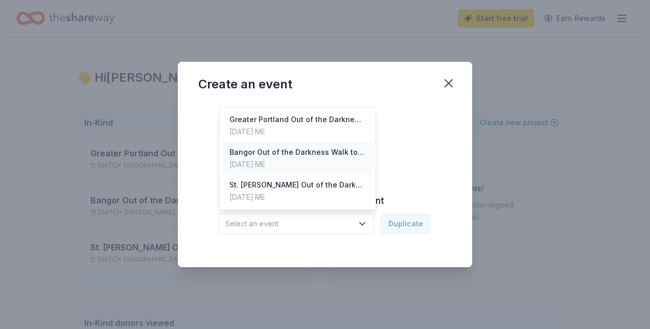
click at [282, 163] on div "[DATE] · ME" at bounding box center [298, 164] width 136 height 12
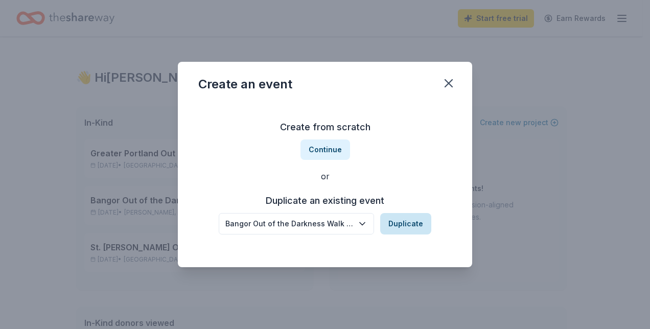
click at [401, 233] on button "Duplicate" at bounding box center [405, 223] width 51 height 21
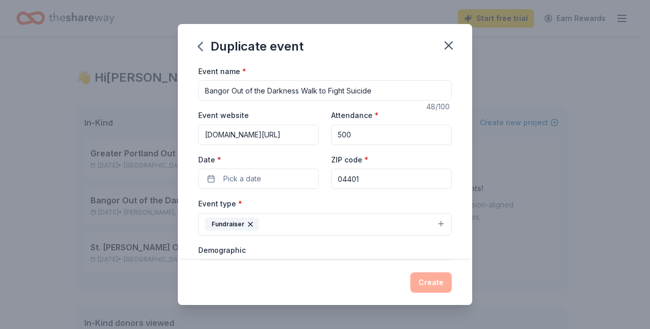
drag, startPoint x: 232, startPoint y: 87, endPoint x: 165, endPoint y: 86, distance: 67.0
click at [165, 86] on div "Duplicate event Event name * Bangor Out of the Darkness Walk to Fight Suicide 4…" at bounding box center [325, 164] width 650 height 329
type input "Portsmouth Out of the Darkness Walk to Fight Suicide"
click at [273, 138] on input "[DOMAIN_NAME][URL]" at bounding box center [258, 135] width 121 height 20
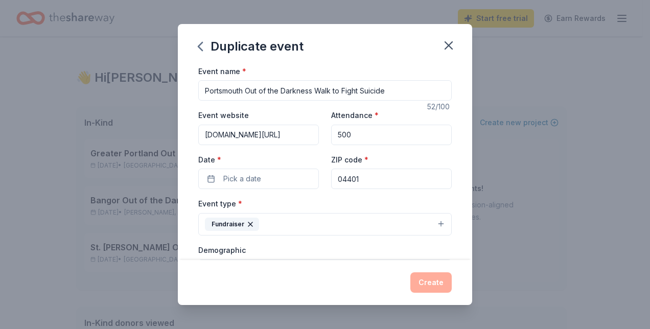
type input "[DOMAIN_NAME][URL]"
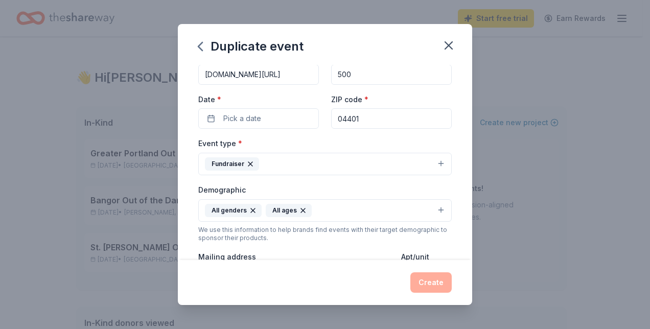
scroll to position [59, 0]
drag, startPoint x: 357, startPoint y: 119, endPoint x: 298, endPoint y: 110, distance: 59.4
click at [298, 110] on div "Event website [DOMAIN_NAME][URL] Attendance * 500 Date * Pick a date ZIP code *…" at bounding box center [325, 90] width 254 height 80
type input "03801"
click at [256, 120] on span "Pick a date" at bounding box center [242, 119] width 38 height 12
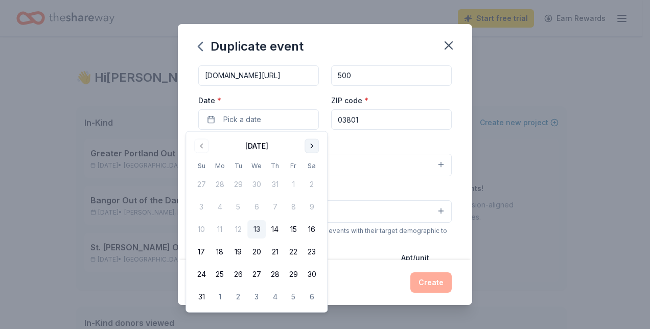
click at [311, 152] on button "Go to next month" at bounding box center [312, 146] width 14 height 14
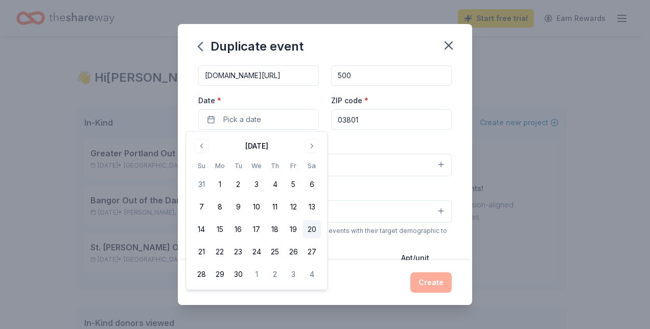
click at [311, 233] on button "20" at bounding box center [312, 229] width 18 height 18
click at [451, 131] on div "Event name * Portsmouth Out of the Darkness Walk to Fight Suicide 52 /100 Event…" at bounding box center [325, 163] width 294 height 196
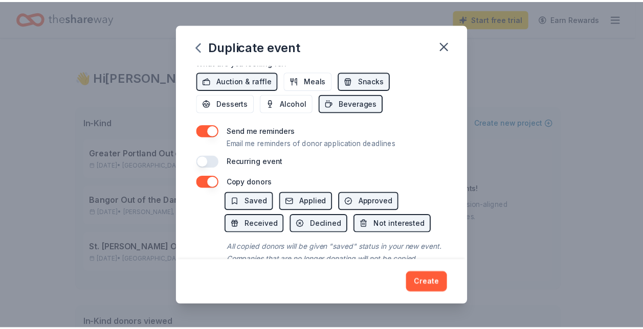
scroll to position [383, 0]
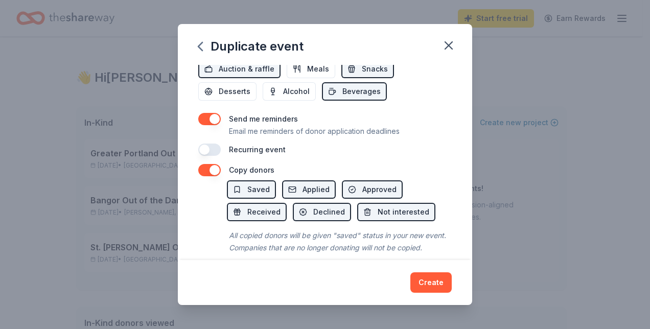
click at [208, 117] on button "button" at bounding box center [209, 119] width 22 height 12
click at [211, 170] on button "button" at bounding box center [209, 170] width 22 height 12
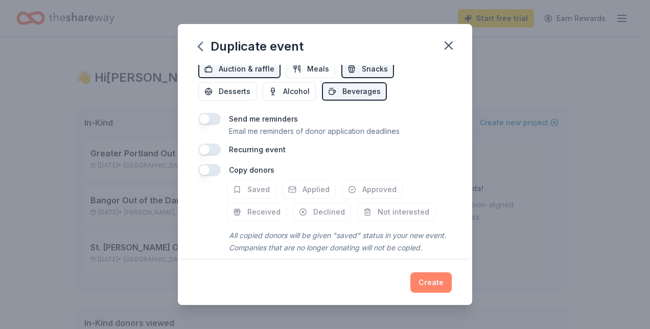
click at [436, 288] on button "Create" at bounding box center [431, 282] width 41 height 20
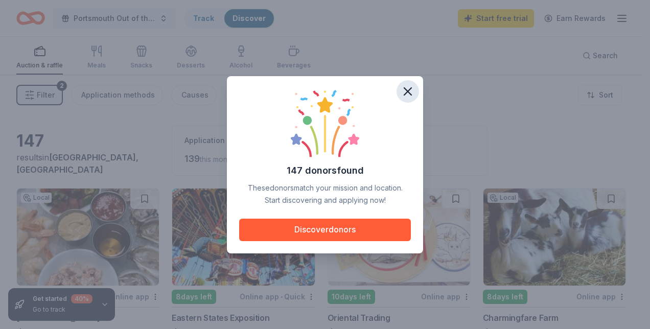
click at [410, 93] on icon "button" at bounding box center [407, 91] width 7 height 7
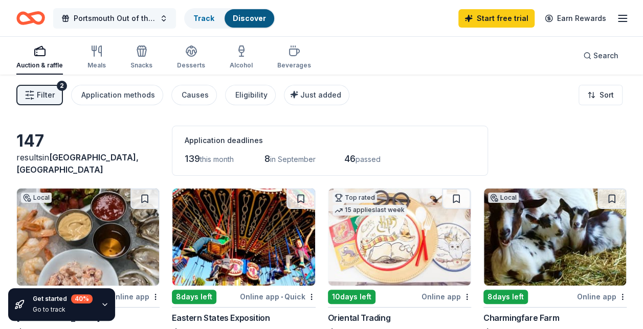
click at [160, 18] on button "Portsmouth Out of the Darkness Walk to Fight Suicide" at bounding box center [114, 18] width 123 height 20
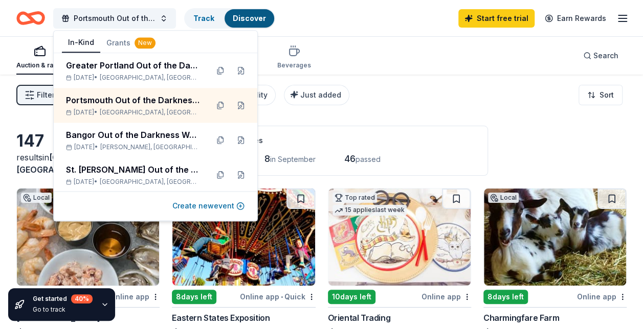
click at [215, 211] on button "Create new event" at bounding box center [208, 206] width 72 height 12
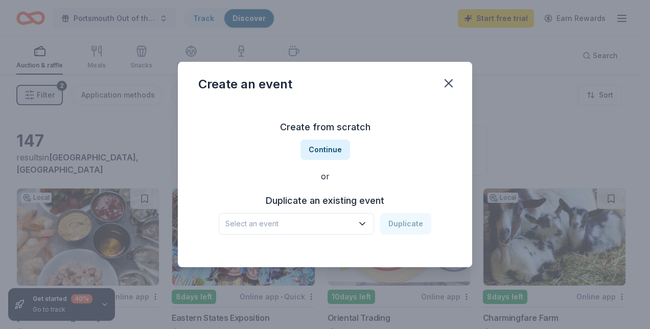
click at [351, 227] on span "Select an event" at bounding box center [289, 224] width 128 height 12
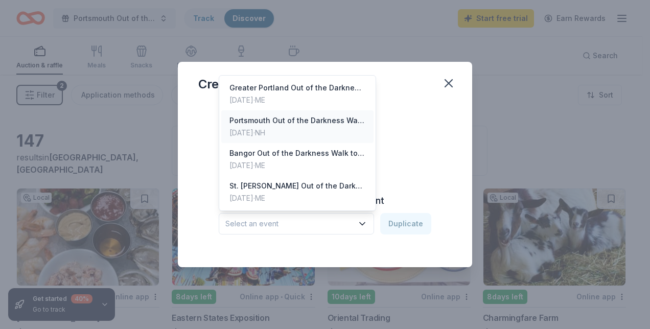
click at [279, 125] on div "Portsmouth Out of the Darkness Walk to Fight Suicide" at bounding box center [298, 121] width 136 height 12
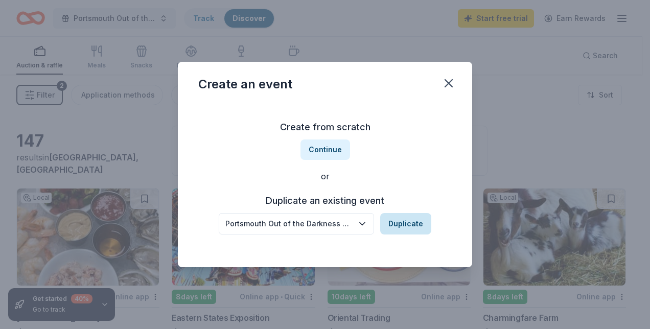
click at [408, 225] on button "Duplicate" at bounding box center [405, 223] width 51 height 21
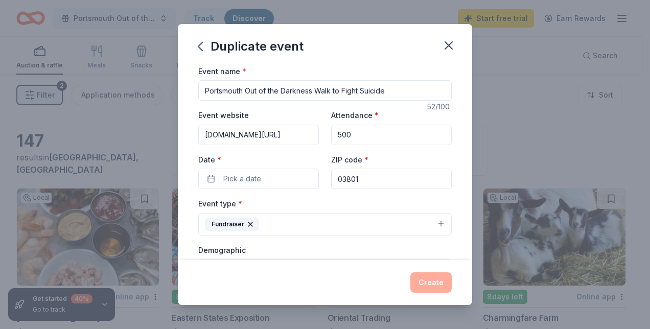
click at [271, 131] on input "[DOMAIN_NAME][URL]" at bounding box center [258, 135] width 121 height 20
type input "[DOMAIN_NAME][URL]"
click at [223, 85] on input "Portsmouth Out of the Darkness Walk to Fight Suicide" at bounding box center [325, 90] width 254 height 20
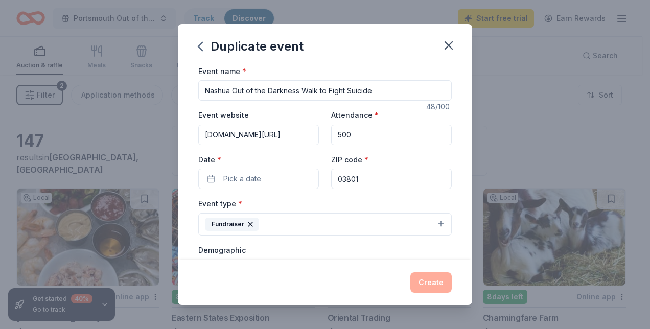
click at [203, 93] on input "Nashua Out of the Darkness Walk to Fight Suicide" at bounding box center [325, 90] width 254 height 20
type input "Greater Nashua Out of the Darkness Walk to Fight Suicide"
click at [241, 173] on span "Pick a date" at bounding box center [242, 179] width 38 height 12
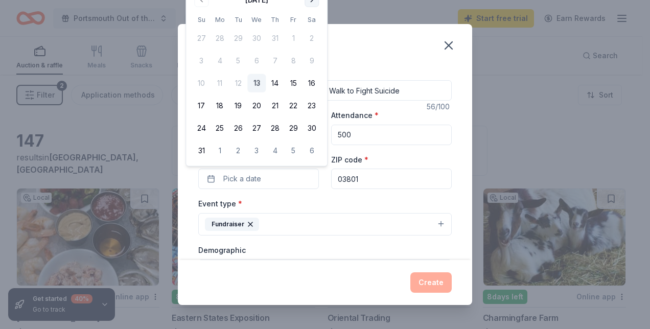
click at [315, 2] on button "Go to next month" at bounding box center [312, 0] width 14 height 14
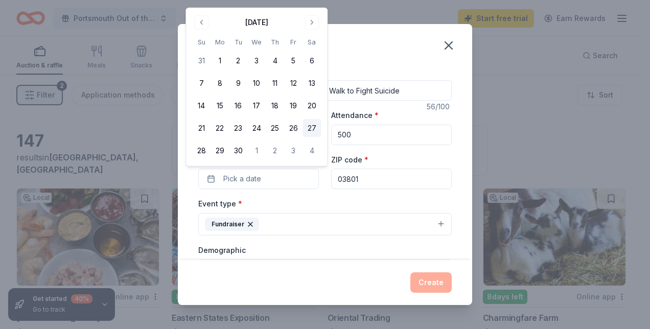
click at [314, 127] on button "27" at bounding box center [312, 128] width 18 height 18
click at [360, 130] on input "500" at bounding box center [391, 135] width 121 height 20
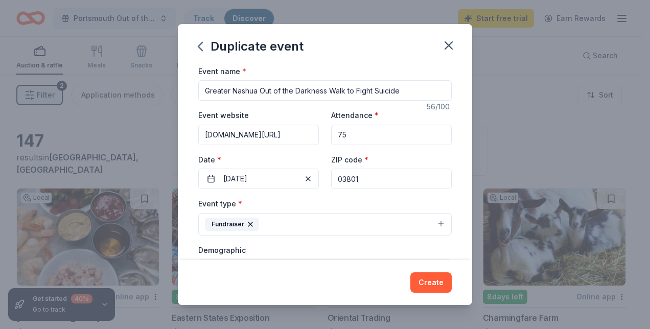
type input "7"
type input "6"
type input "500"
click at [376, 182] on input "03801" at bounding box center [391, 179] width 121 height 20
type input "03060"
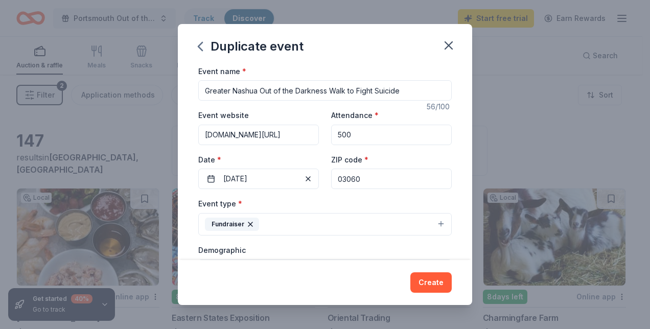
click at [428, 149] on div "Event website [DOMAIN_NAME][URL] Attendance * 500 Date * [DATE] ZIP code * 03060" at bounding box center [325, 149] width 254 height 80
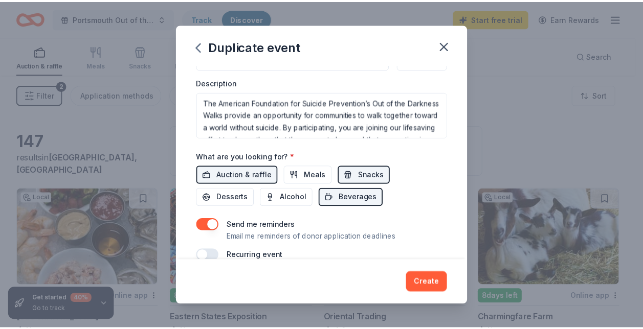
scroll to position [404, 0]
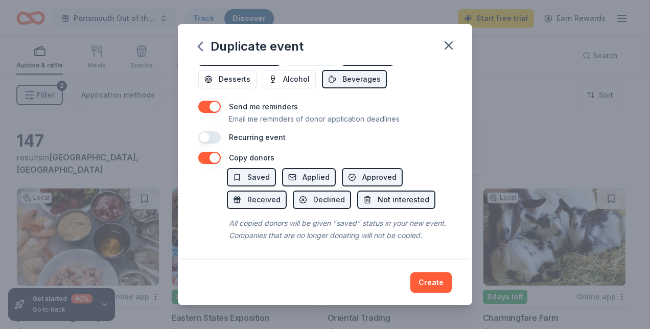
click at [204, 101] on button "button" at bounding box center [209, 107] width 22 height 12
click at [204, 152] on button "button" at bounding box center [209, 158] width 22 height 12
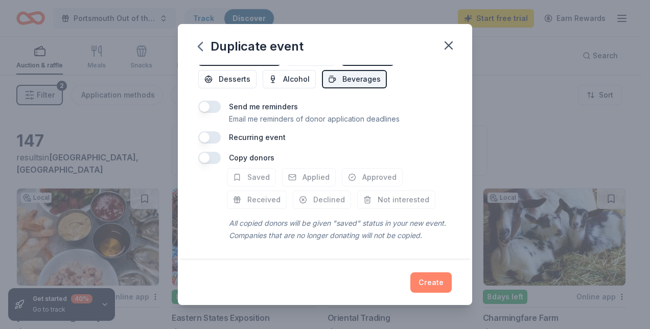
click at [434, 280] on button "Create" at bounding box center [431, 282] width 41 height 20
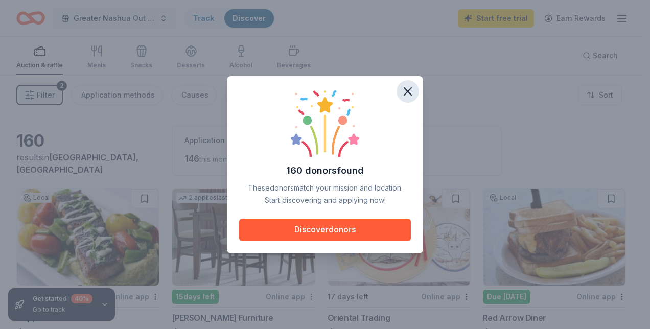
click at [410, 93] on icon "button" at bounding box center [407, 91] width 7 height 7
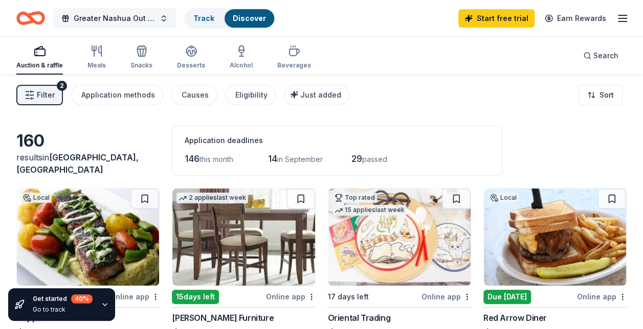
click at [160, 22] on button "Greater Nashua Out of the Darkness Walk to Fight Suicide" at bounding box center [114, 18] width 123 height 20
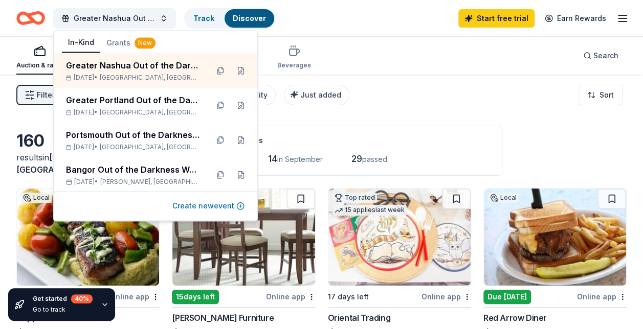
click at [244, 208] on button "Create new event" at bounding box center [208, 206] width 72 height 12
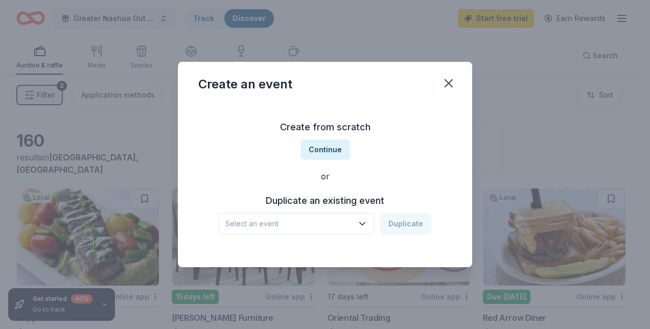
click at [271, 226] on span "Select an event" at bounding box center [289, 224] width 128 height 12
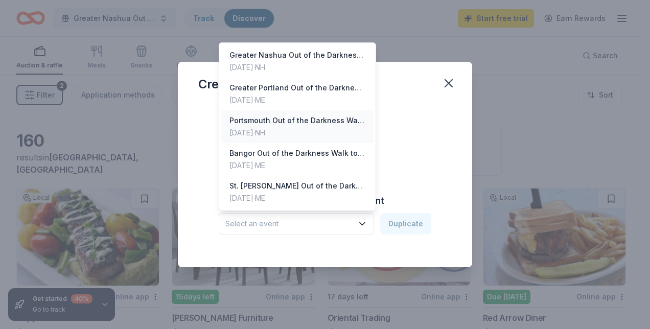
click at [291, 118] on div "Portsmouth Out of the Darkness Walk to Fight Suicide" at bounding box center [298, 121] width 136 height 12
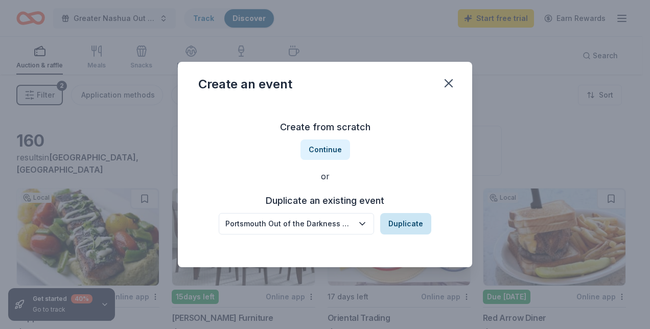
click at [415, 231] on button "Duplicate" at bounding box center [405, 223] width 51 height 21
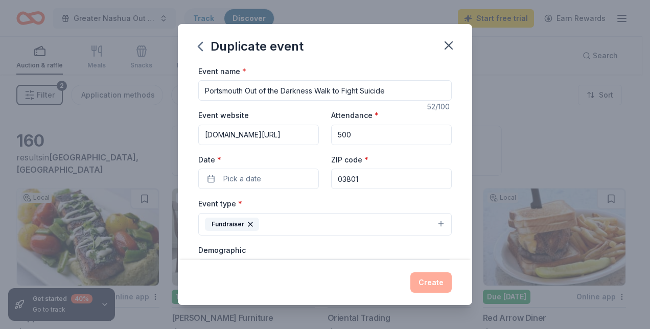
click at [268, 137] on input "[DOMAIN_NAME][URL]" at bounding box center [258, 135] width 121 height 20
type input "[DOMAIN_NAME][URL]"
click at [230, 89] on input "Portsmouth Out of the Darkness Walk to Fight Suicide" at bounding box center [325, 90] width 254 height 20
drag, startPoint x: 243, startPoint y: 90, endPoint x: 125, endPoint y: 65, distance: 121.1
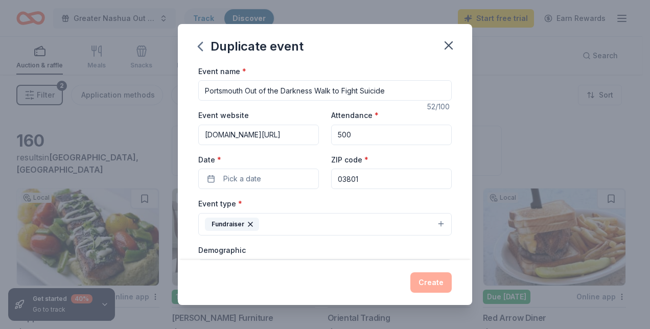
click at [125, 65] on div "Duplicate event Event name * Portsmouth Out of the Darkness Walk to Fight Suici…" at bounding box center [325, 164] width 650 height 329
type input "Concord Out of the Darkness Walk to Fight Suicide"
click at [244, 175] on span "Pick a date" at bounding box center [242, 179] width 38 height 12
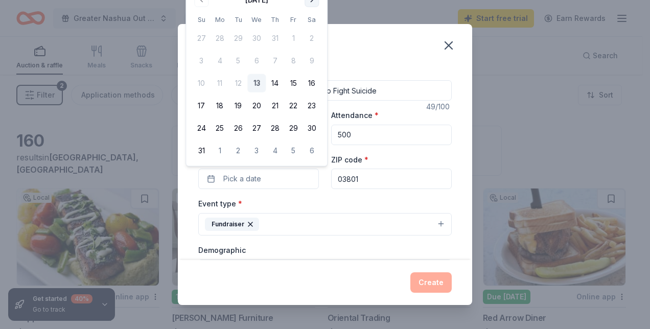
click at [314, 1] on button "Go to next month" at bounding box center [312, 0] width 14 height 14
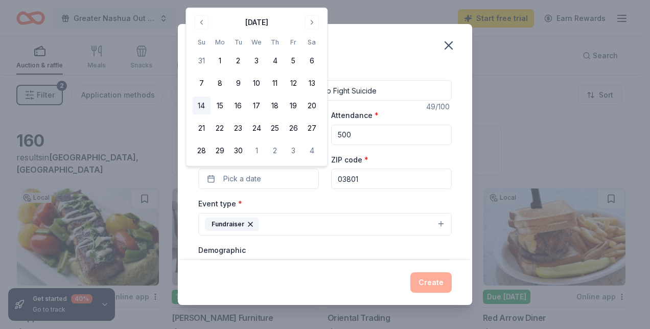
click at [206, 105] on button "14" at bounding box center [201, 106] width 18 height 18
click at [370, 183] on input "03801" at bounding box center [391, 179] width 121 height 20
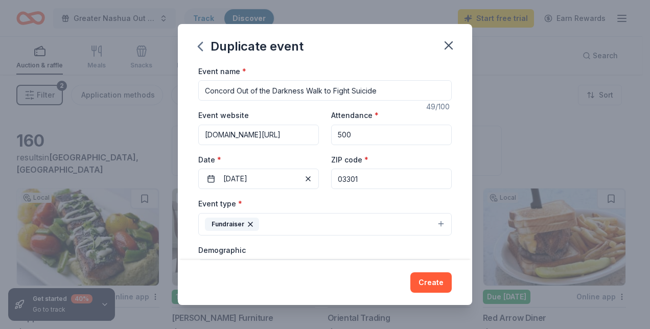
type input "03301"
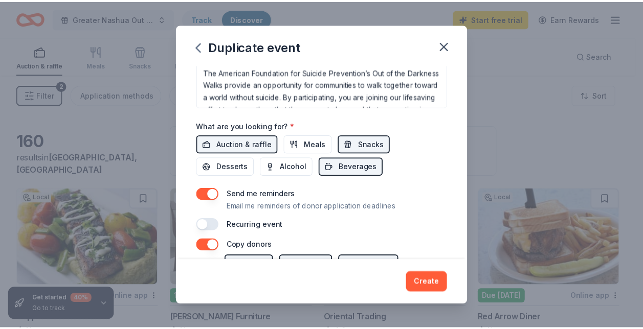
scroll to position [334, 0]
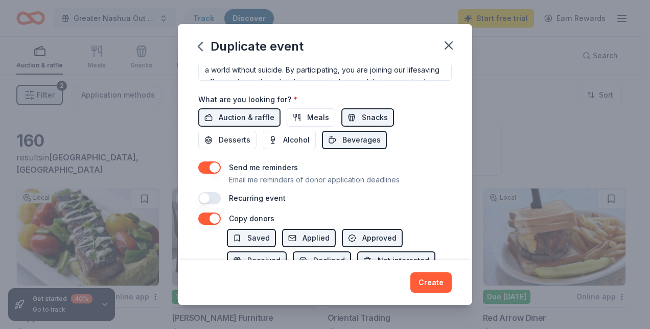
click at [206, 164] on button "button" at bounding box center [209, 168] width 22 height 12
click at [210, 221] on button "button" at bounding box center [209, 219] width 22 height 12
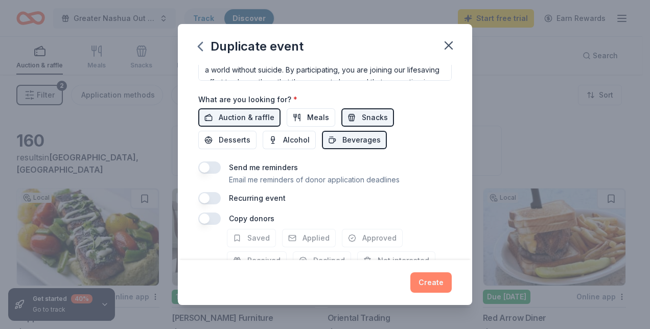
click at [435, 289] on button "Create" at bounding box center [431, 282] width 41 height 20
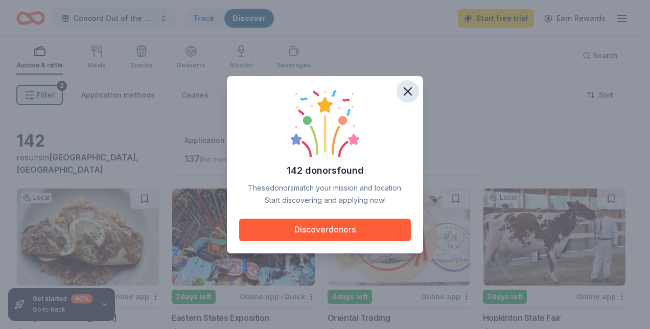
click at [410, 89] on icon "button" at bounding box center [407, 91] width 7 height 7
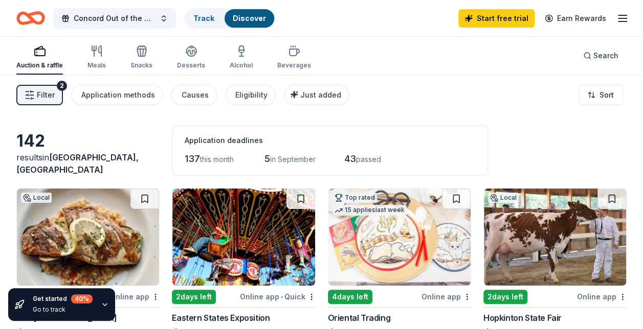
click at [225, 57] on div "Auction & raffle Meals Snacks Desserts Alcohol Beverages" at bounding box center [163, 58] width 294 height 34
click at [239, 56] on icon "button" at bounding box center [241, 56] width 4 height 0
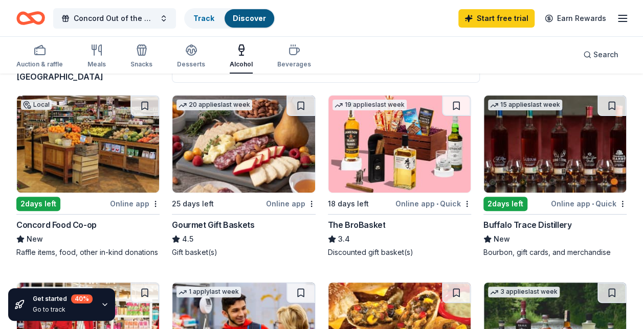
scroll to position [94, 0]
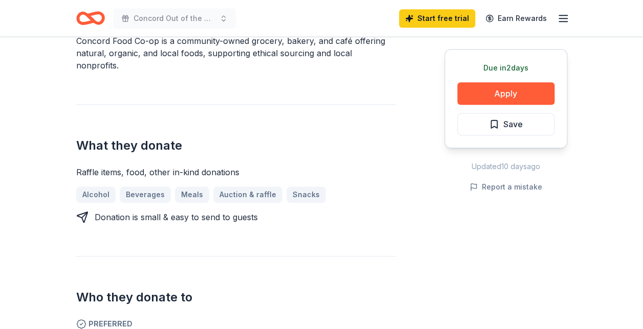
scroll to position [335, 0]
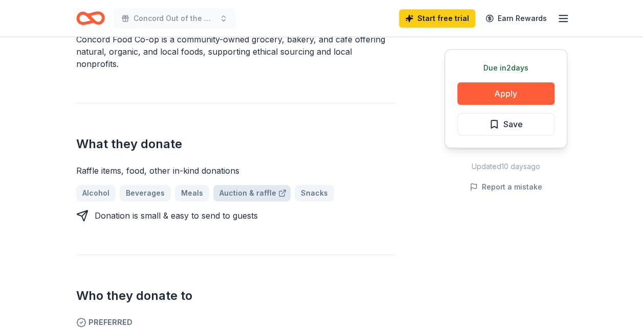
click at [257, 185] on link "Auction & raffle" at bounding box center [251, 193] width 77 height 16
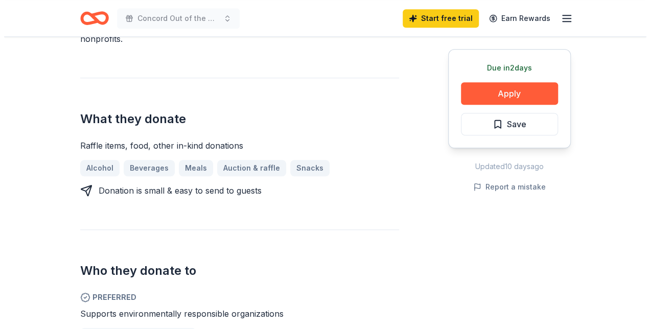
scroll to position [315, 0]
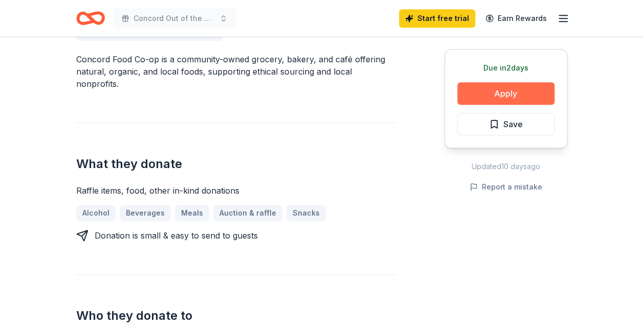
click at [507, 98] on button "Apply" at bounding box center [505, 93] width 97 height 22
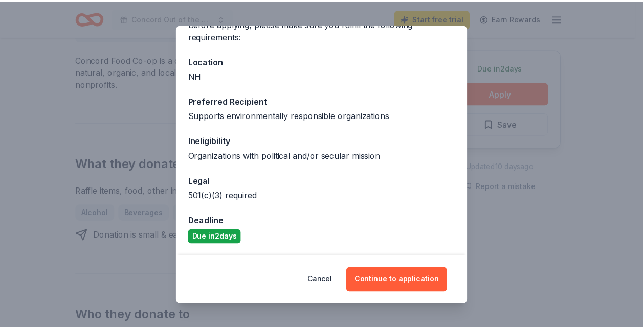
scroll to position [0, 0]
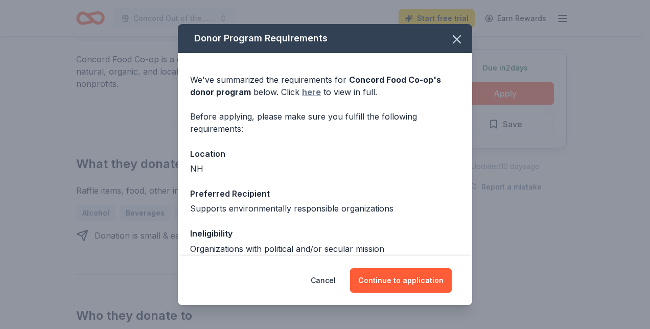
click at [313, 87] on link "here" at bounding box center [311, 92] width 19 height 12
drag, startPoint x: 474, startPoint y: 149, endPoint x: 470, endPoint y: 174, distance: 24.8
click at [470, 174] on div "Donor Program Requirements We've summarized the requirements for Concord Food C…" at bounding box center [325, 164] width 650 height 329
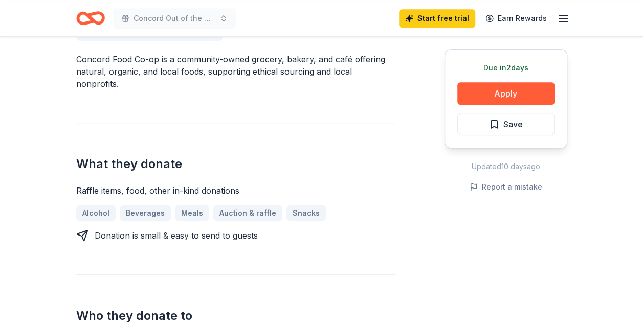
drag, startPoint x: 641, startPoint y: 107, endPoint x: 650, endPoint y: 105, distance: 8.9
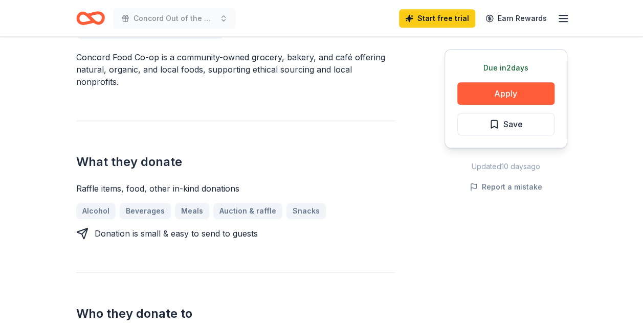
scroll to position [319, 0]
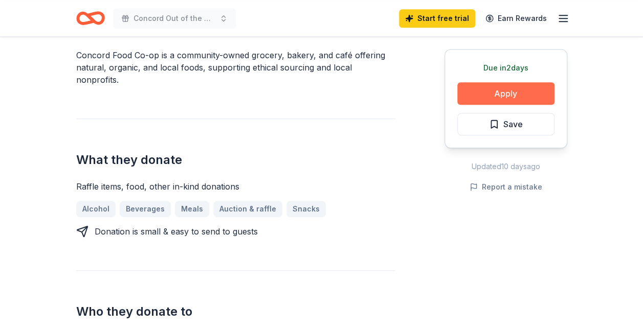
click at [518, 89] on button "Apply" at bounding box center [505, 93] width 97 height 22
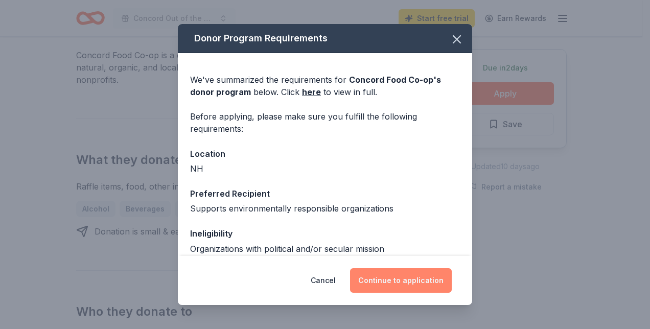
click at [411, 277] on button "Continue to application" at bounding box center [401, 280] width 102 height 25
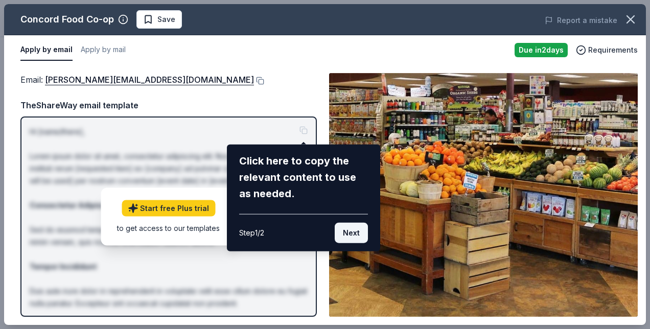
click at [365, 236] on button "Next" at bounding box center [351, 233] width 33 height 20
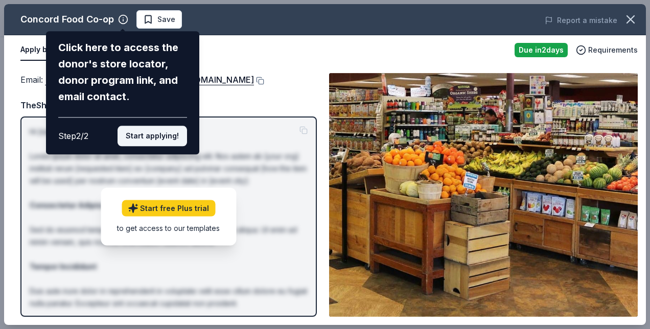
click at [155, 138] on button "Start applying!" at bounding box center [153, 136] width 70 height 20
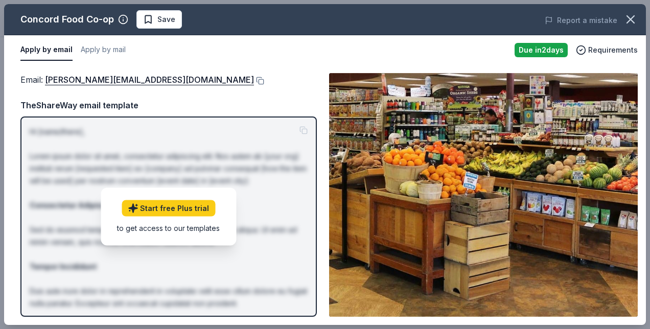
click at [287, 100] on div "TheShareWay email template" at bounding box center [168, 105] width 297 height 13
drag, startPoint x: 646, startPoint y: 109, endPoint x: 643, endPoint y: 207, distance: 97.7
click at [642, 207] on div "Concord Food Co-op Save Report a mistake Apply by email Apply by mail Due in 2 …" at bounding box center [325, 164] width 650 height 329
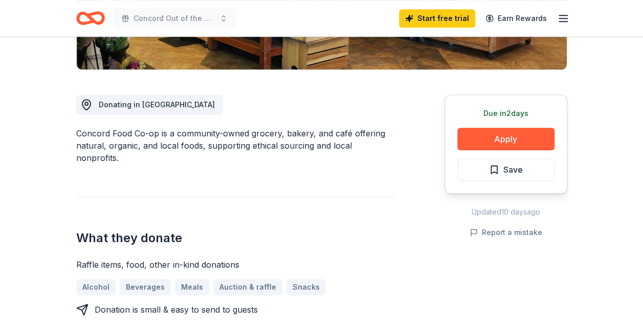
scroll to position [252, 0]
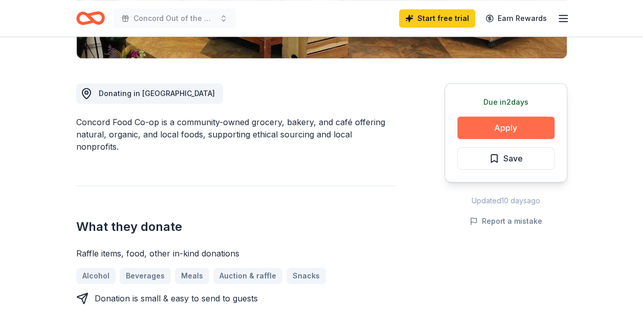
click at [487, 121] on button "Apply" at bounding box center [505, 128] width 97 height 22
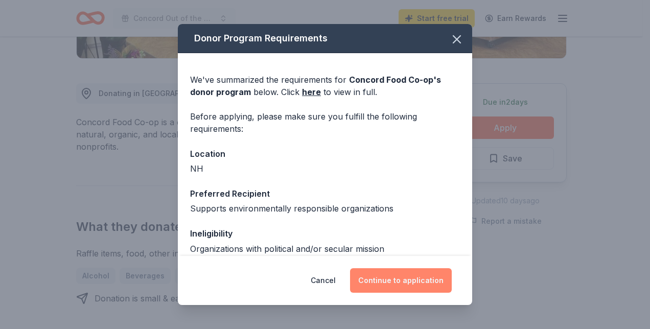
click at [408, 285] on button "Continue to application" at bounding box center [401, 280] width 102 height 25
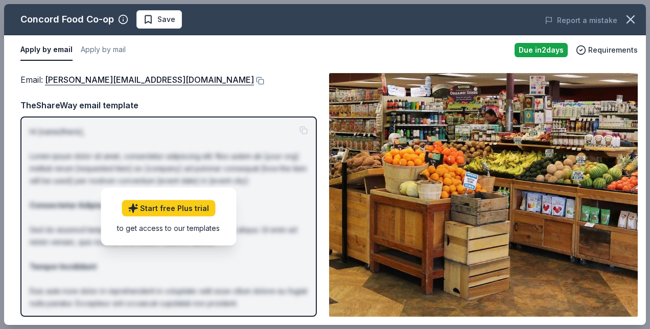
click at [262, 99] on div "TheShareWay email template" at bounding box center [168, 105] width 297 height 13
click at [297, 31] on div "Concord Food Co-op Save Report a mistake" at bounding box center [325, 19] width 642 height 31
click at [635, 18] on icon "button" at bounding box center [631, 19] width 14 height 14
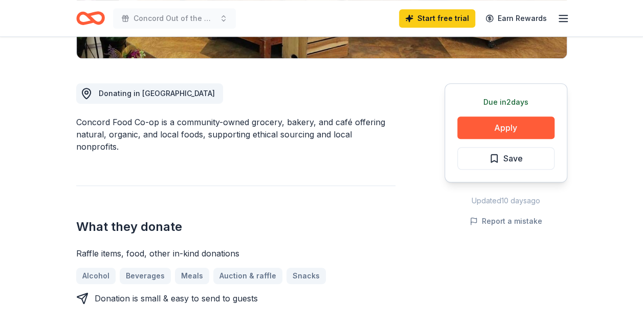
scroll to position [0, 0]
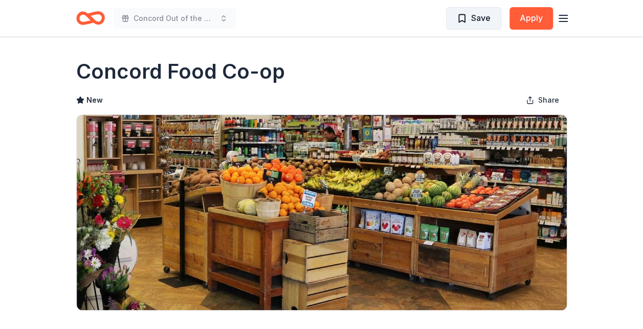
click at [479, 21] on span "Save" at bounding box center [480, 17] width 19 height 13
click at [96, 18] on icon "Home" at bounding box center [90, 18] width 29 height 24
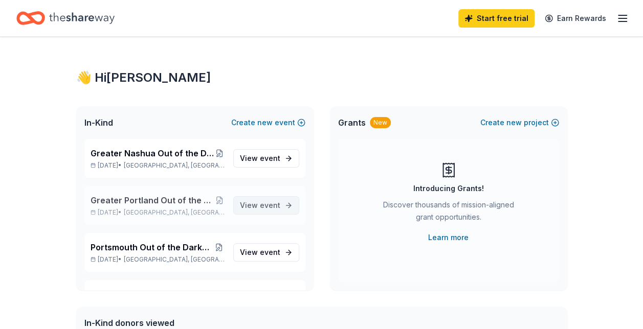
click at [243, 206] on span "View event" at bounding box center [260, 205] width 40 height 12
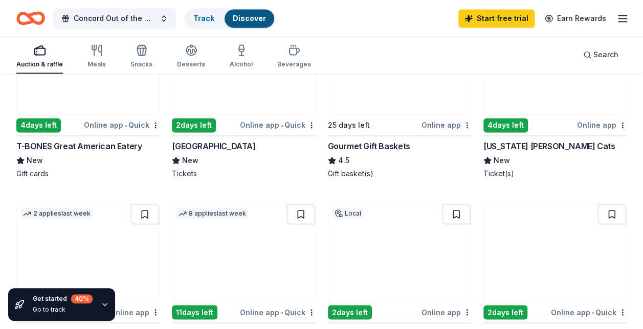
scroll to position [684, 0]
